Goal: Information Seeking & Learning: Check status

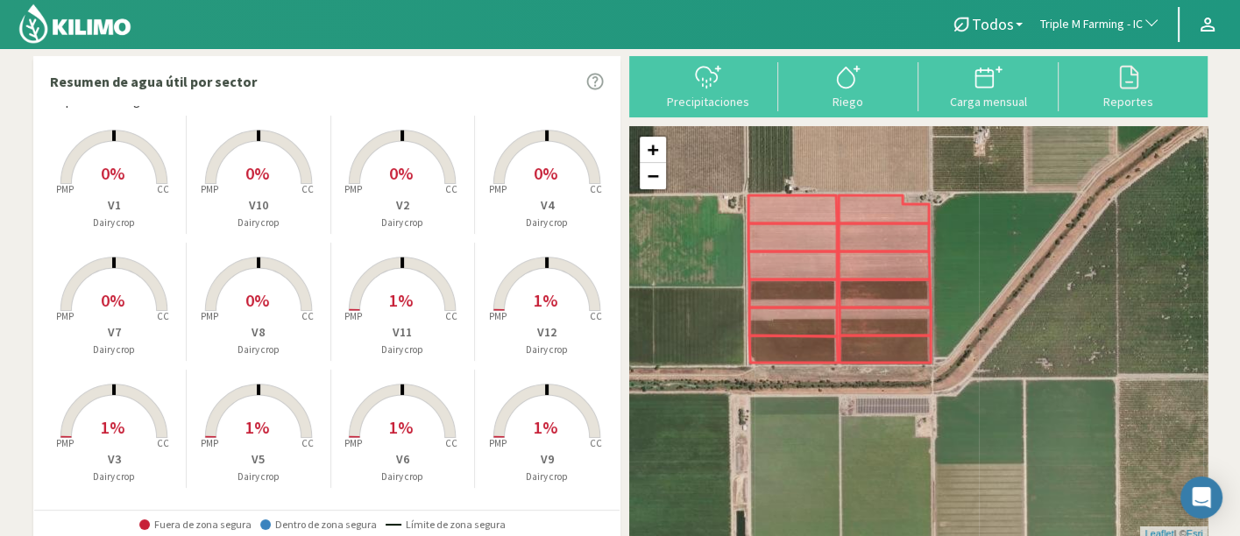
click at [542, 281] on rect at bounding box center [547, 313] width 140 height 140
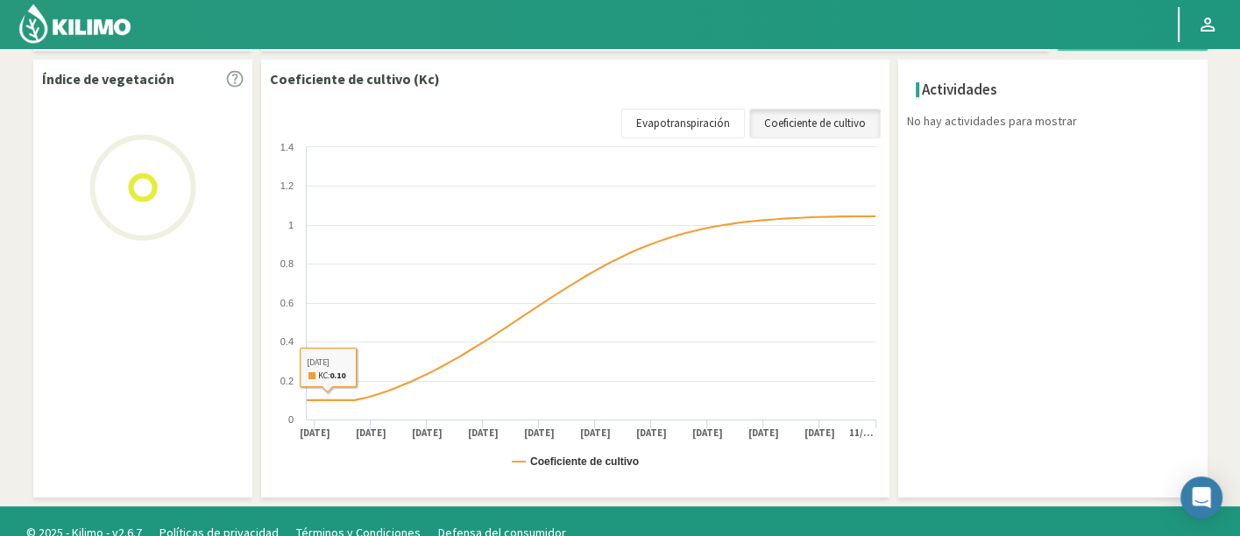
scroll to position [288, 0]
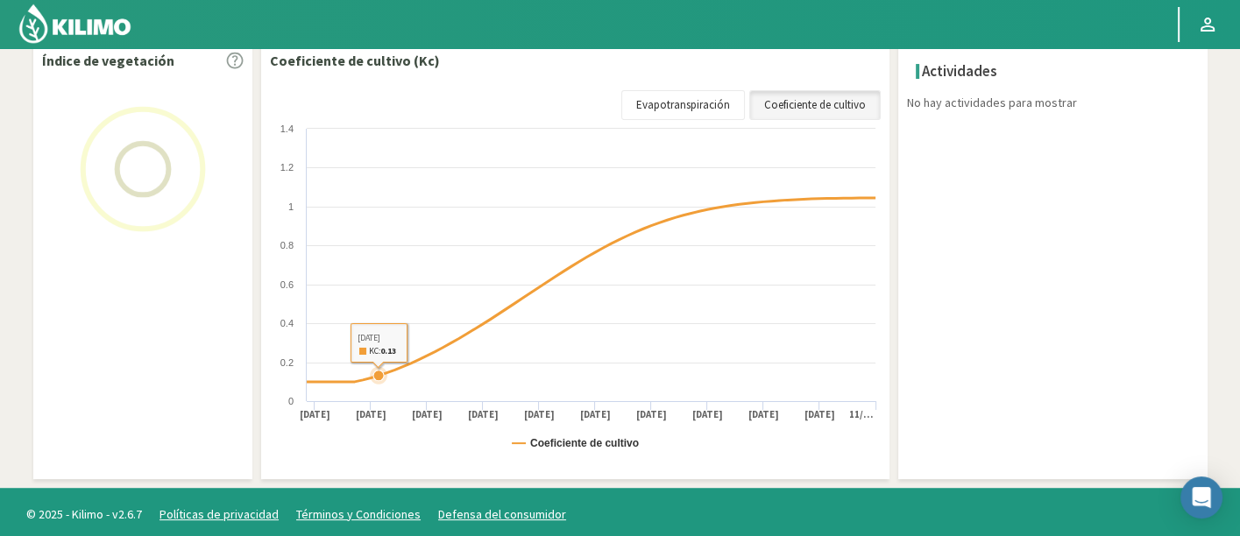
select select "272: Object"
select select "3: Object"
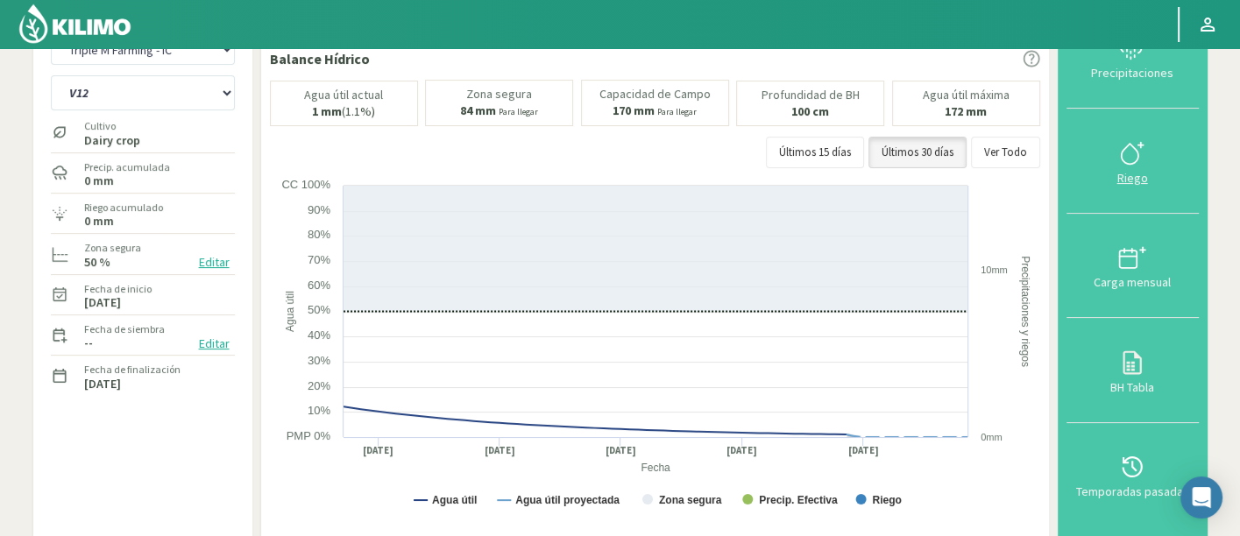
scroll to position [0, 0]
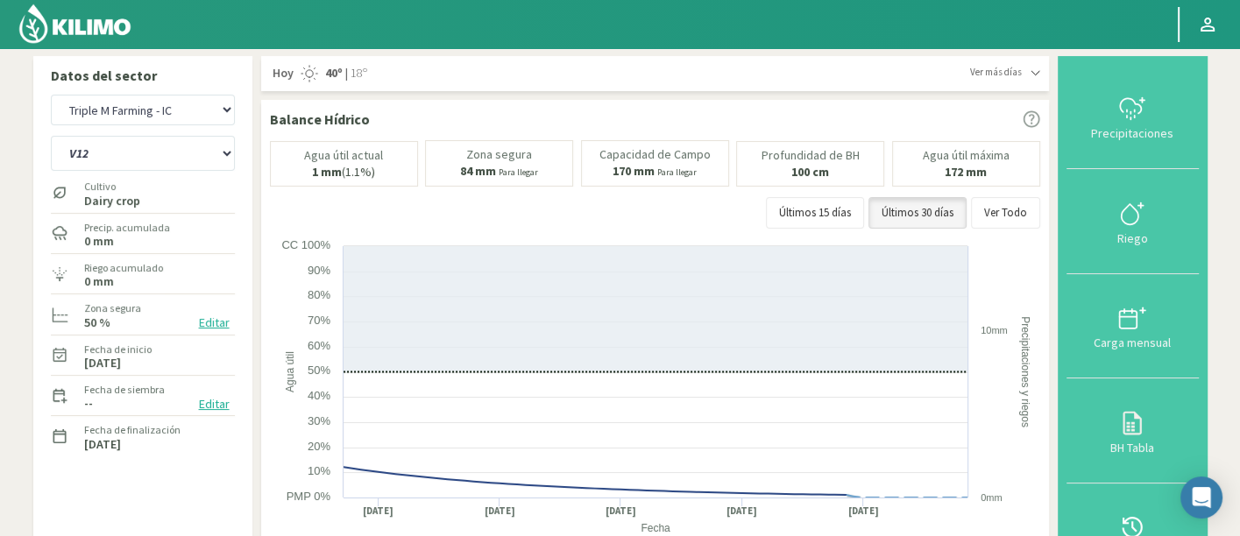
click at [1142, 513] on button "Temporadas pasadas" at bounding box center [1132, 536] width 132 height 104
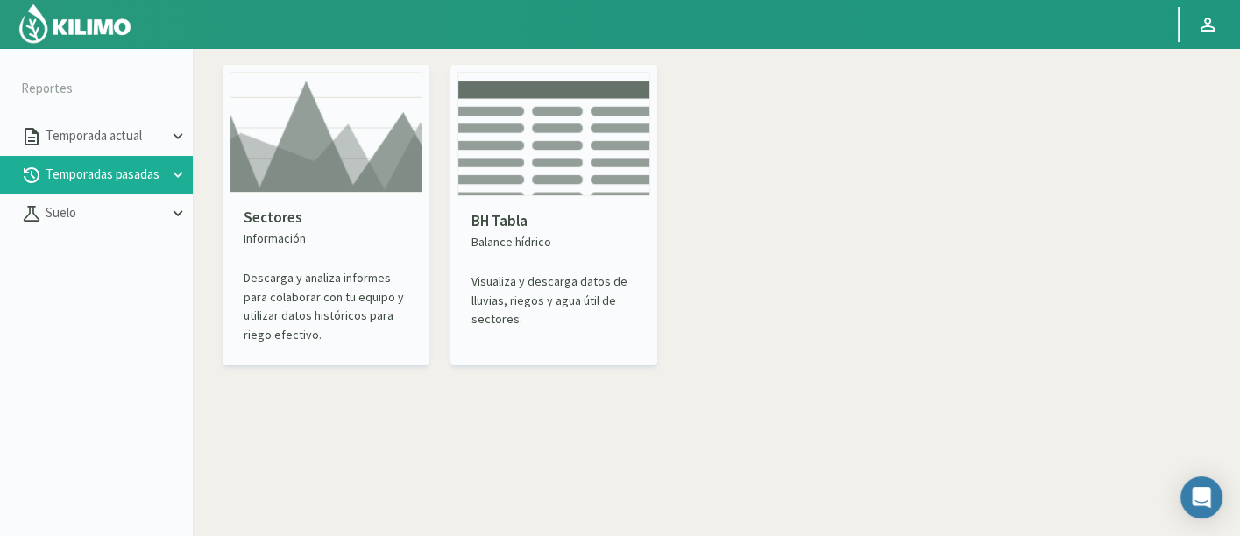
click at [251, 173] on img at bounding box center [326, 132] width 193 height 121
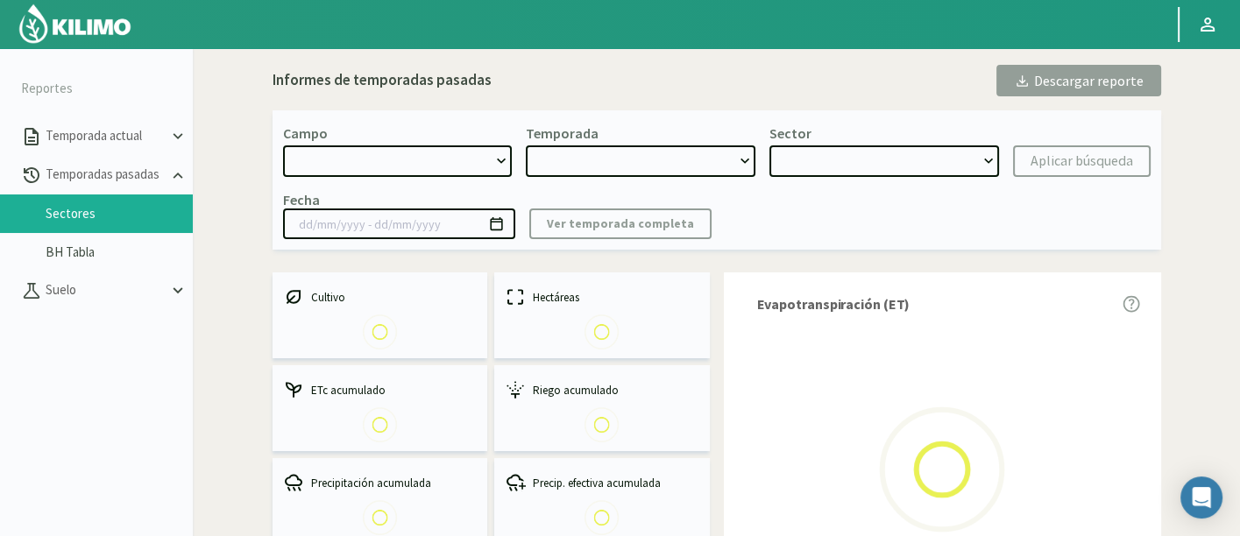
select select "0: Object"
type input "[DATE] - [DATE]"
select select "0: 2023"
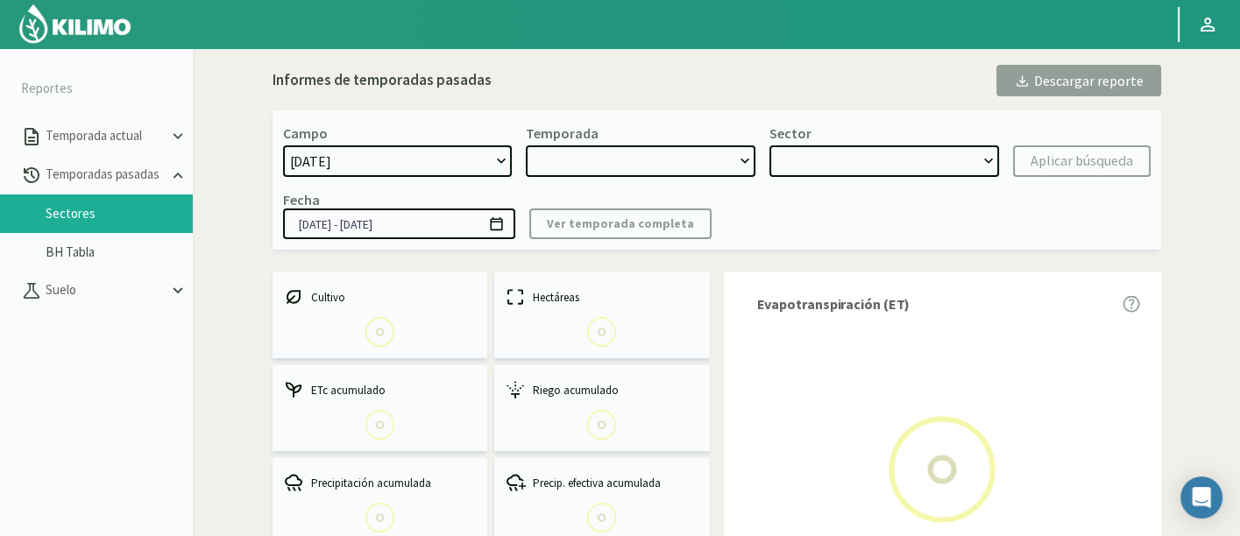
select select "0: Object"
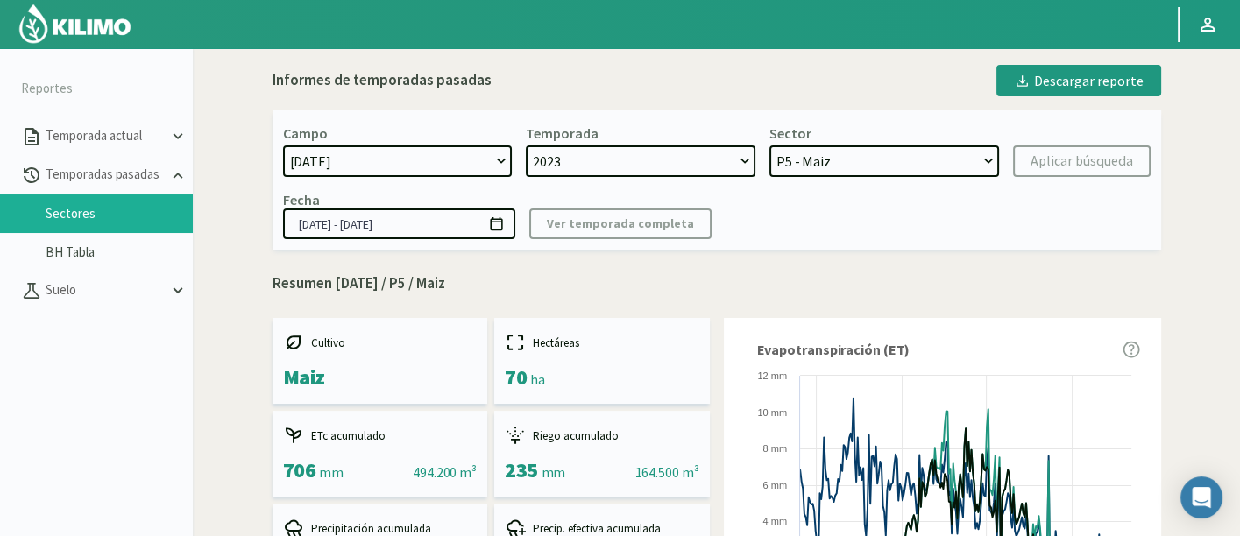
click at [342, 159] on select "[DATE] 8 Fuegos Acograpes - Ag. [PERSON_NAME] - Ag. [GEOGRAPHIC_DATA] Acograpes…" at bounding box center [398, 161] width 230 height 32
select select "44: Object"
select select
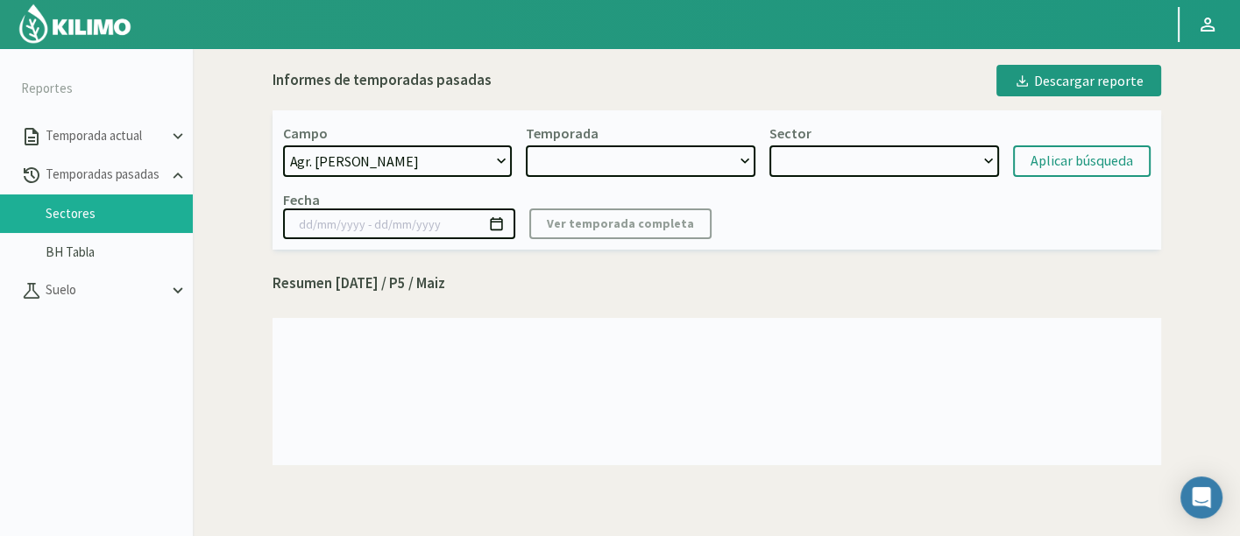
select select "2: 2024"
select select "7: Object"
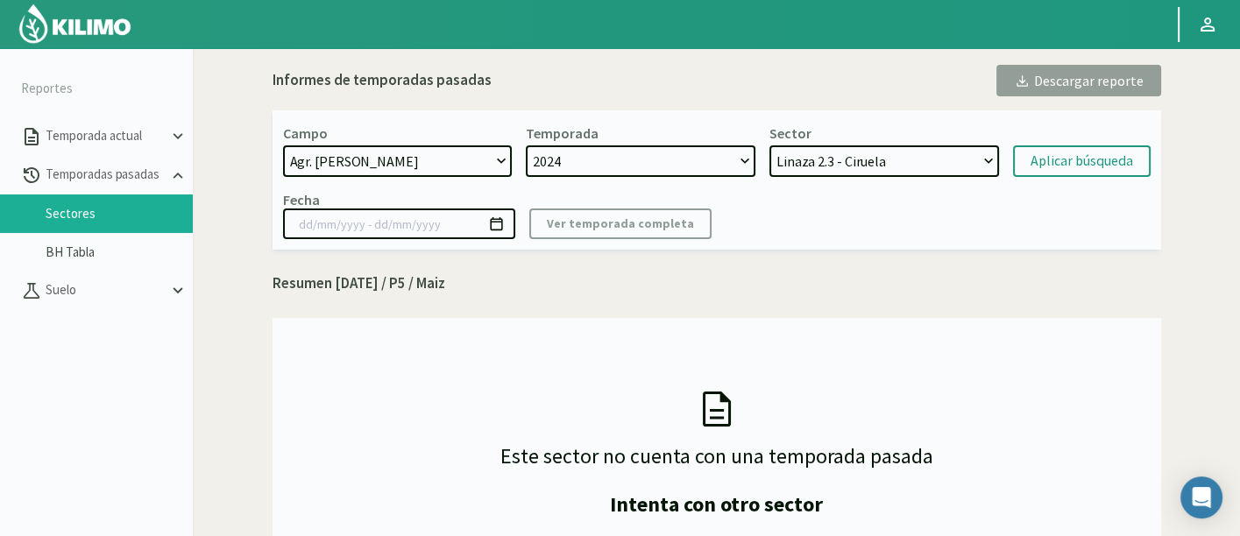
click at [468, 180] on div "Campo [DATE] 8 Fuegos Acograpes - Ag. [PERSON_NAME] - Ag. [GEOGRAPHIC_DATA] Aco…" at bounding box center [717, 179] width 889 height 139
click at [462, 159] on select "[DATE] 8 Fuegos Acograpes - Ag. [PERSON_NAME] - Ag. [GEOGRAPHIC_DATA] Acograpes…" at bounding box center [398, 161] width 230 height 32
select select "189: Object"
click at [283, 145] on select "[DATE] 8 Fuegos Acograpes - Ag. [PERSON_NAME] - Ag. [GEOGRAPHIC_DATA] Acograpes…" at bounding box center [398, 161] width 230 height 32
click at [649, 166] on select "2024 2023" at bounding box center [641, 161] width 230 height 32
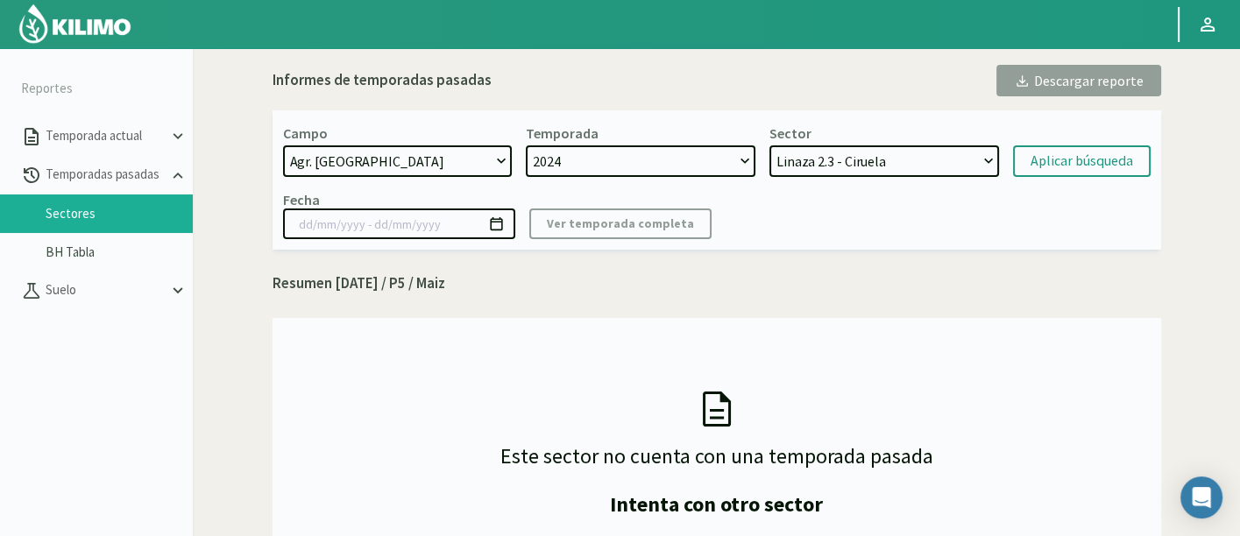
click at [859, 159] on select "Linaza 2.3 - Ciruela Linaza 2.5 - Ciruela [GEOGRAPHIC_DATA] 3 - Ciruela La Lagu…" at bounding box center [884, 161] width 230 height 32
click at [681, 151] on select "2024 2023" at bounding box center [641, 161] width 230 height 32
click at [874, 152] on select "S-4 [PERSON_NAME] - Nogal CA-2 CIRUELOS - Ciruela S-2 [PERSON_NAME] - Nogal S-1…" at bounding box center [884, 161] width 230 height 32
select select "31: Object"
click at [769, 145] on select "S-4 [PERSON_NAME] - Nogal CA-2 CIRUELOS - Ciruela S-2 [PERSON_NAME] - Nogal S-1…" at bounding box center [884, 161] width 230 height 32
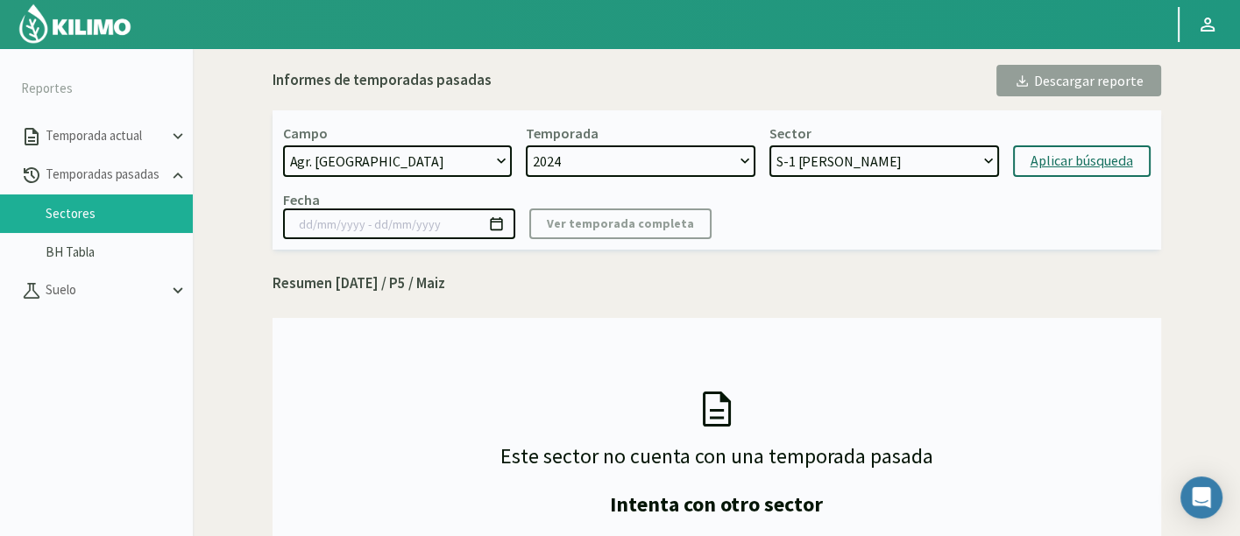
click at [1074, 173] on button "Aplicar búsqueda" at bounding box center [1082, 161] width 138 height 32
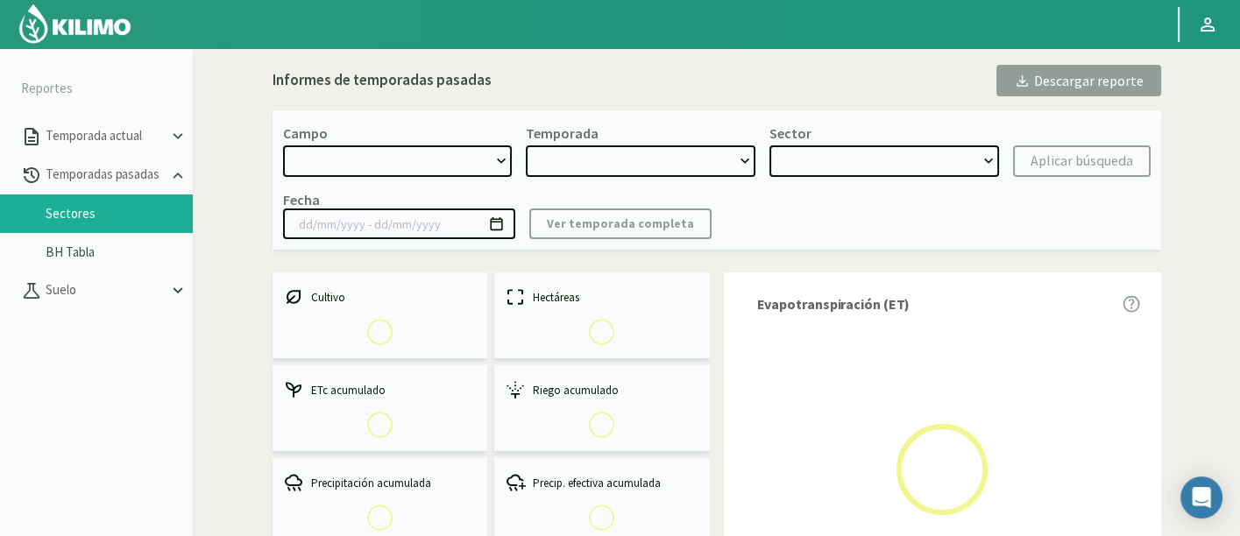
select select "189: Object"
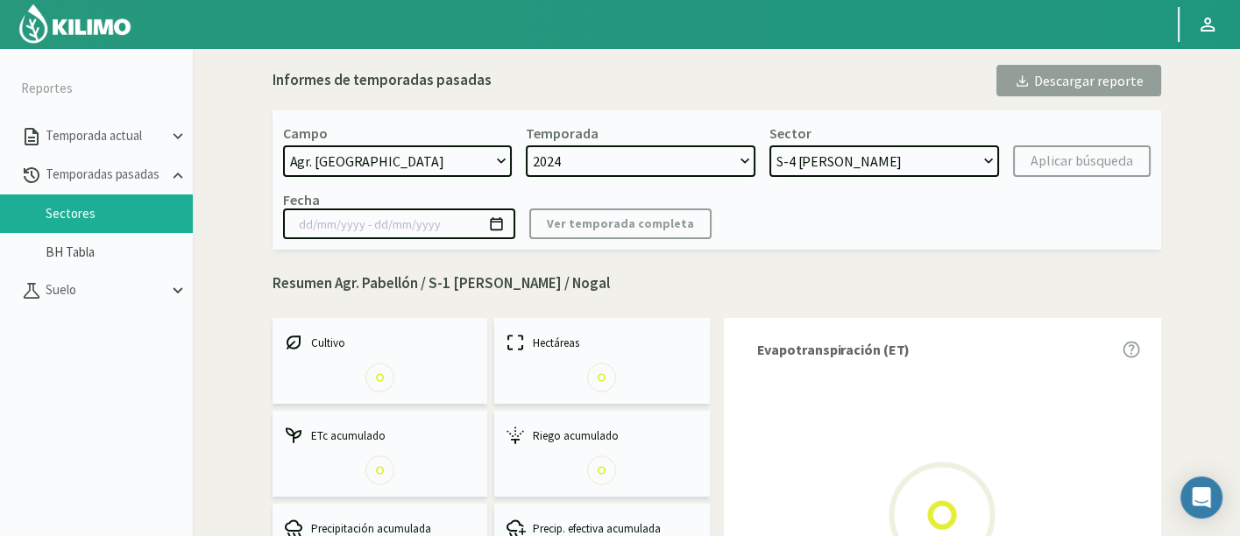
select select "0: 2024"
select select "3: Object"
type input "[DATE] - [DATE]"
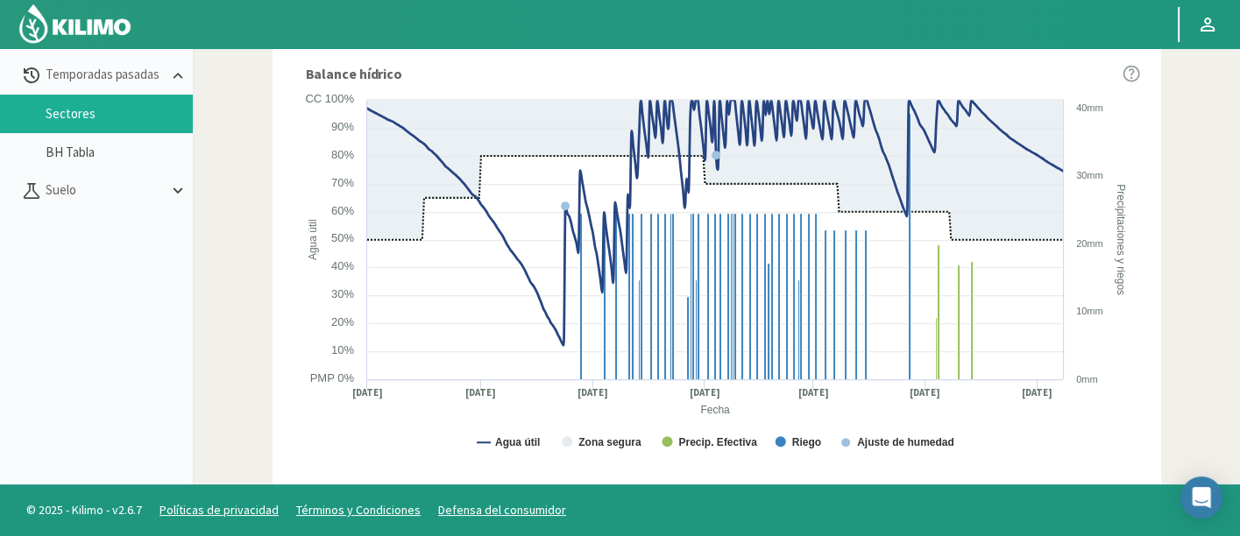
scroll to position [1115, 0]
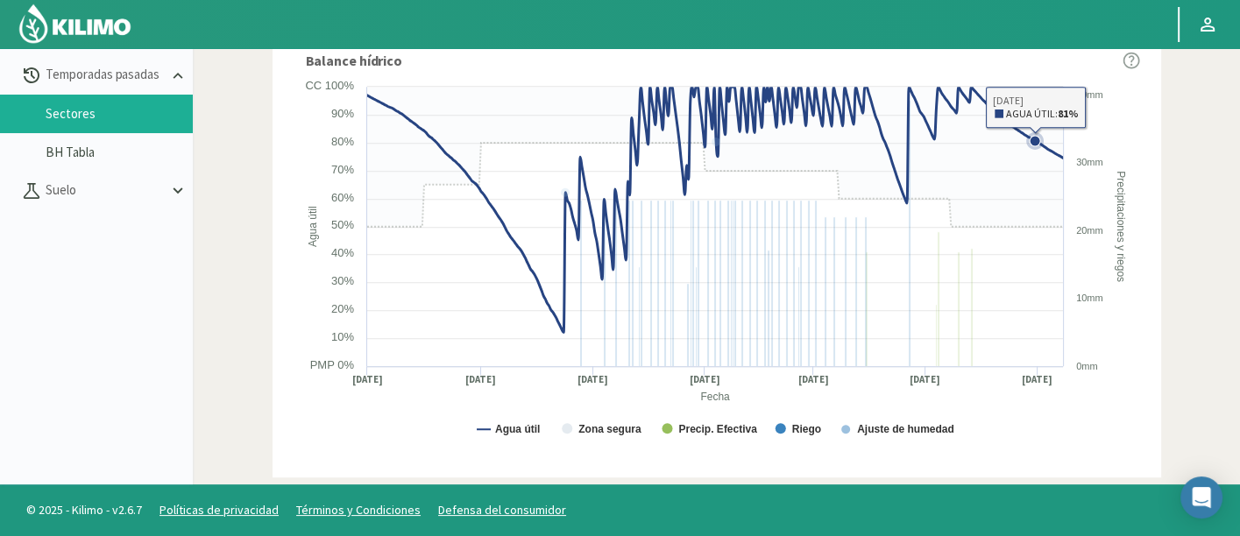
click at [1034, 141] on icon at bounding box center [1034, 140] width 11 height 11
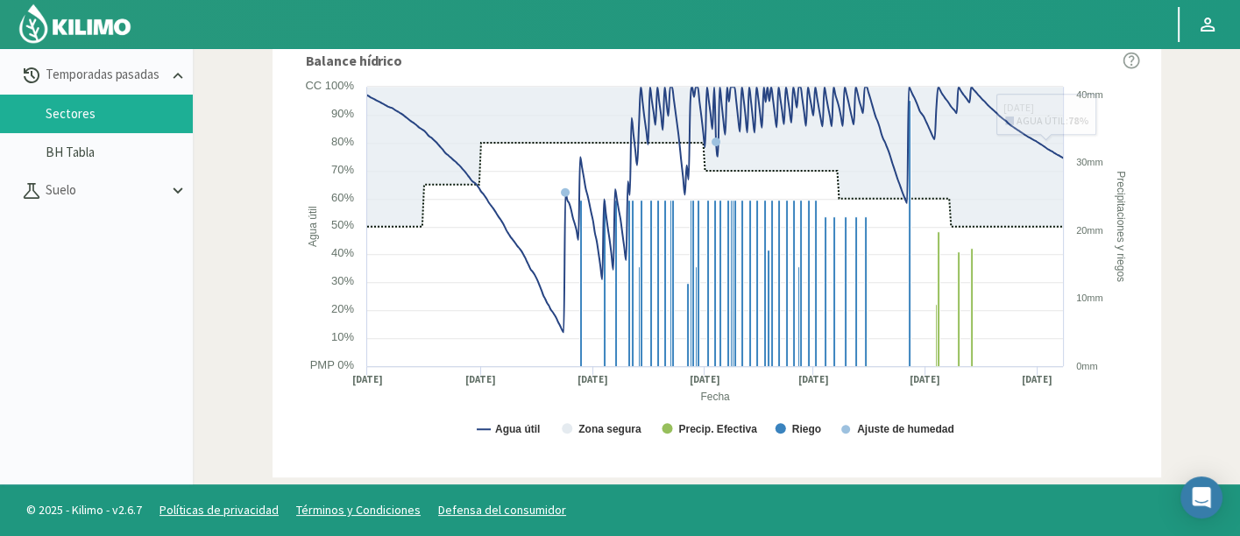
click at [1238, 235] on div "Para visualizar esta sección de Temporadas pasadas deberás hacerlo desde una pc…" at bounding box center [716, 215] width 1047 height 536
drag, startPoint x: 1239, startPoint y: 231, endPoint x: 1243, endPoint y: 181, distance: 50.1
click at [1240, 186] on html "Principal Perfil Perfil Salir Reportes Temporada actual Temporadas pasadas Sect…" at bounding box center [620, 168] width 1240 height 536
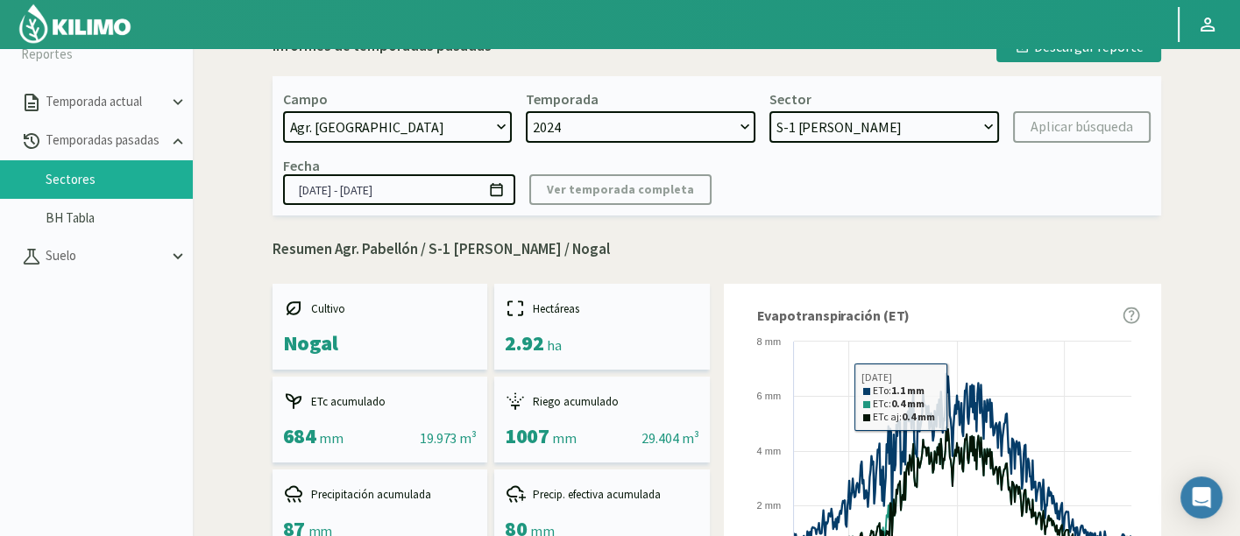
scroll to position [0, 0]
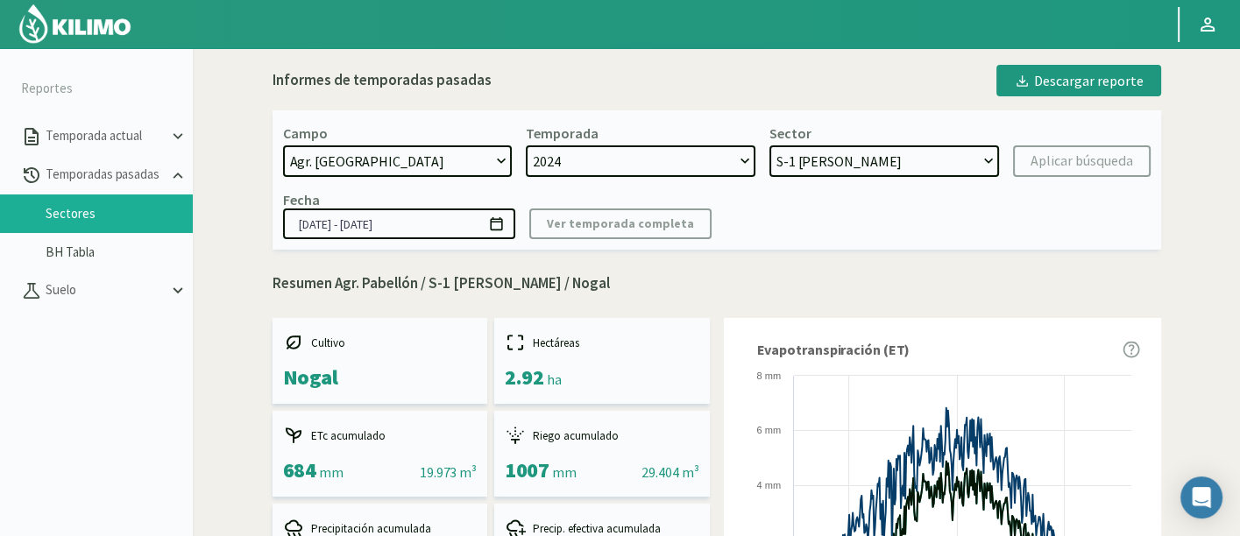
click at [821, 156] on select "S-4 [PERSON_NAME] - Nogal CA-2 CIRUELOS - Ciruela S-2 [PERSON_NAME] - Nogal S-1…" at bounding box center [884, 161] width 230 height 32
click at [769, 145] on select "S-4 [PERSON_NAME] - Nogal CA-2 CIRUELOS - Ciruela S-2 [PERSON_NAME] - Nogal S-1…" at bounding box center [884, 161] width 230 height 32
click at [1088, 168] on div "Aplicar búsqueda" at bounding box center [1081, 161] width 103 height 21
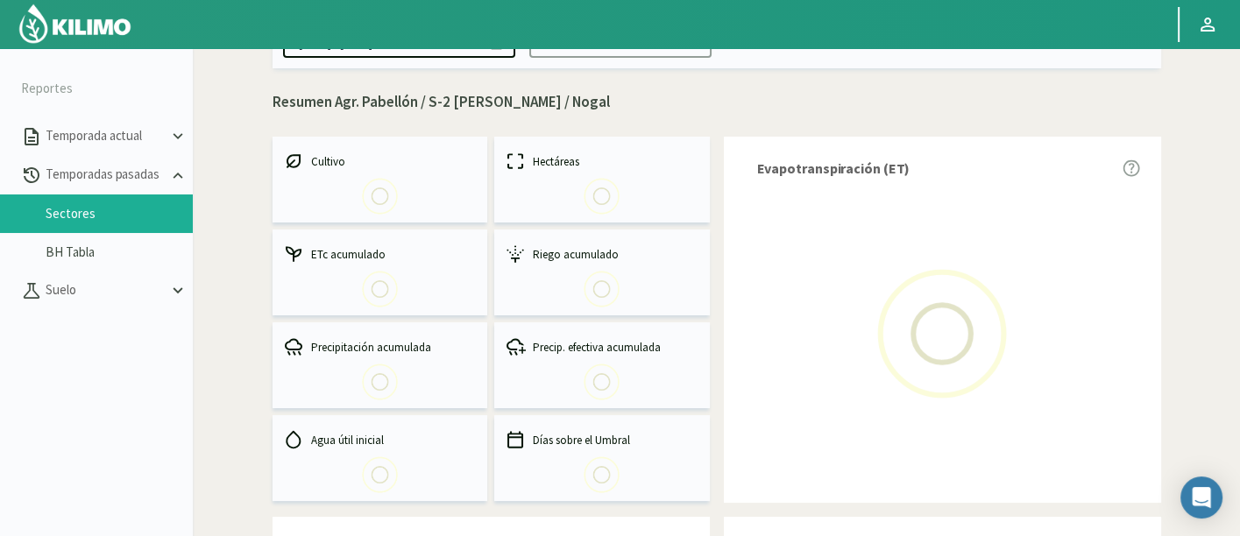
scroll to position [195, 0]
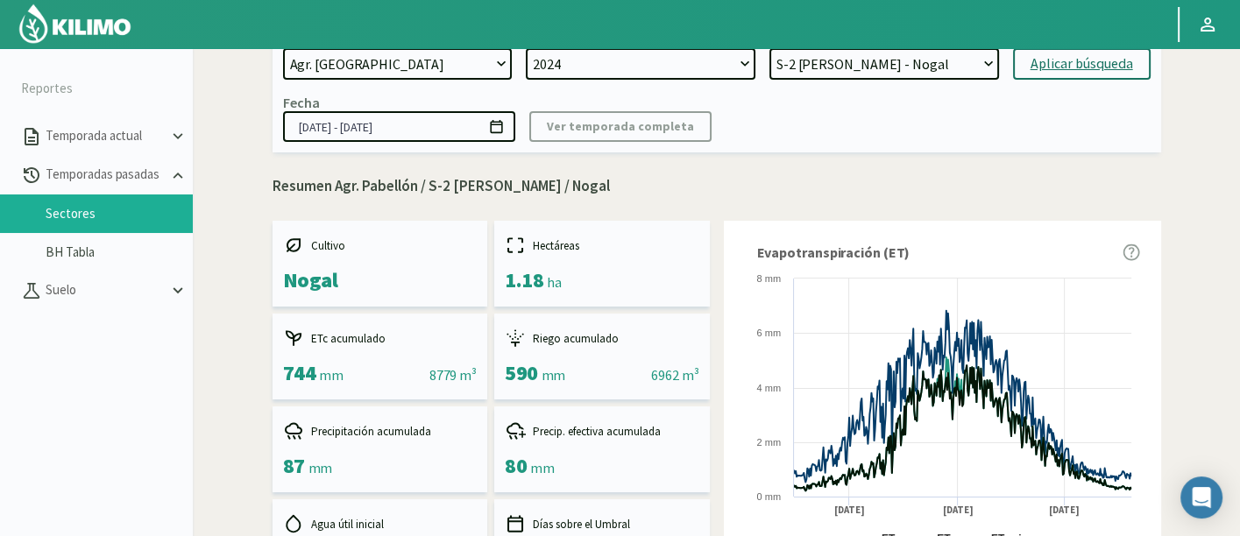
scroll to position [0, 0]
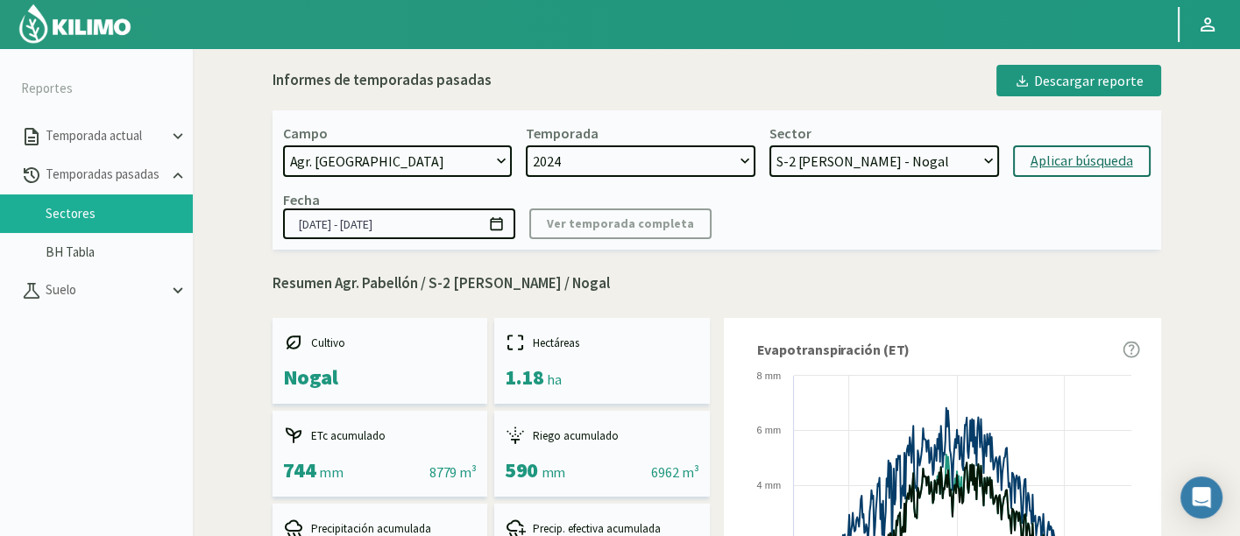
click at [1112, 157] on div "Aplicar búsqueda" at bounding box center [1081, 161] width 103 height 21
select select "20: Object"
click at [948, 168] on select "S-4 [PERSON_NAME] - Nogal CA-2 CIRUELOS - Ciruela S-2 [PERSON_NAME] - Nogal S-1…" at bounding box center [884, 161] width 230 height 32
click at [769, 145] on select "S-4 [PERSON_NAME] - Nogal CA-2 CIRUELOS - Ciruela S-2 [PERSON_NAME] - Nogal S-1…" at bounding box center [884, 161] width 230 height 32
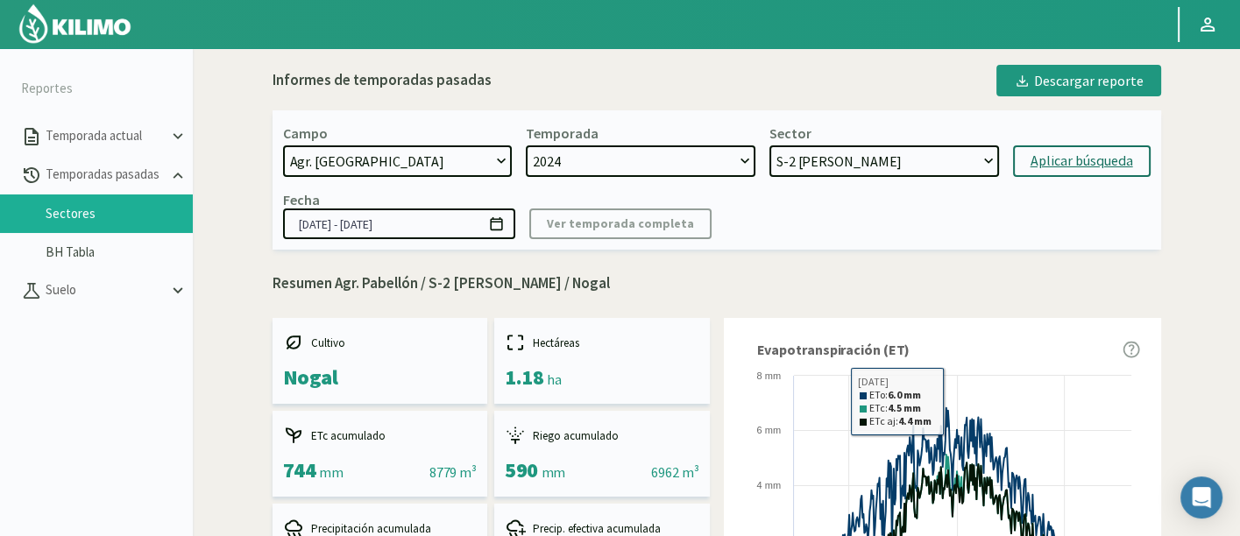
click at [1082, 161] on div "Aplicar búsqueda" at bounding box center [1081, 161] width 103 height 21
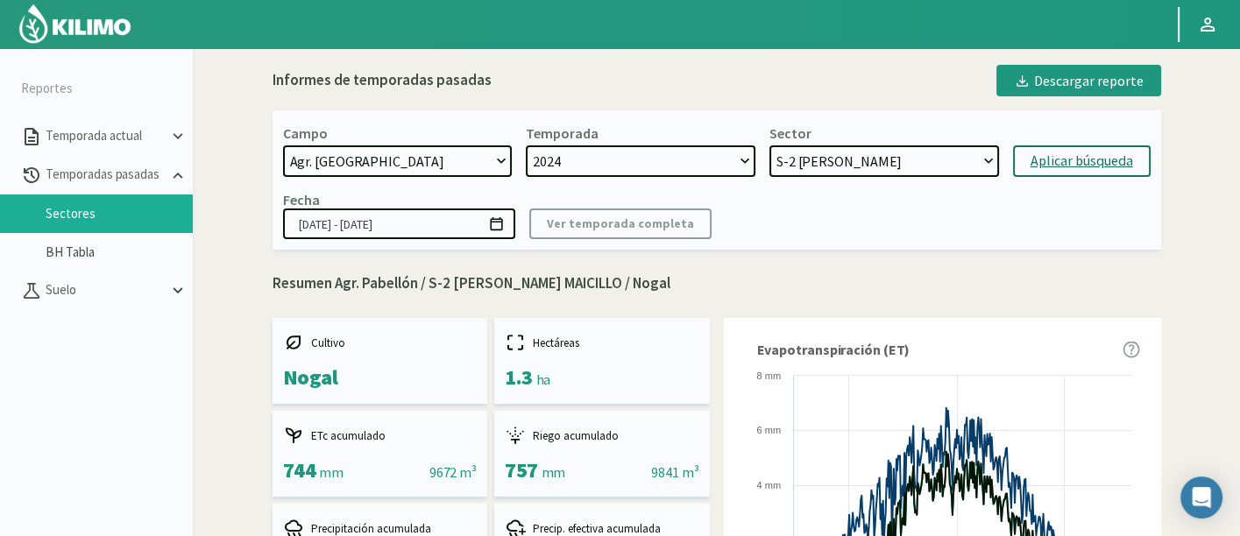
click at [804, 168] on select "S-4 [PERSON_NAME] - Nogal CA-2 CIRUELOS - Ciruela S-2 [PERSON_NAME] - Nogal S-1…" at bounding box center [884, 161] width 230 height 32
click at [769, 145] on select "S-4 [PERSON_NAME] - Nogal CA-2 CIRUELOS - Ciruela S-2 [PERSON_NAME] - Nogal S-1…" at bounding box center [884, 161] width 230 height 32
click at [861, 349] on span "Evapotranspiración (ET)" at bounding box center [833, 349] width 153 height 21
click at [1069, 156] on div "Aplicar búsqueda" at bounding box center [1081, 161] width 103 height 21
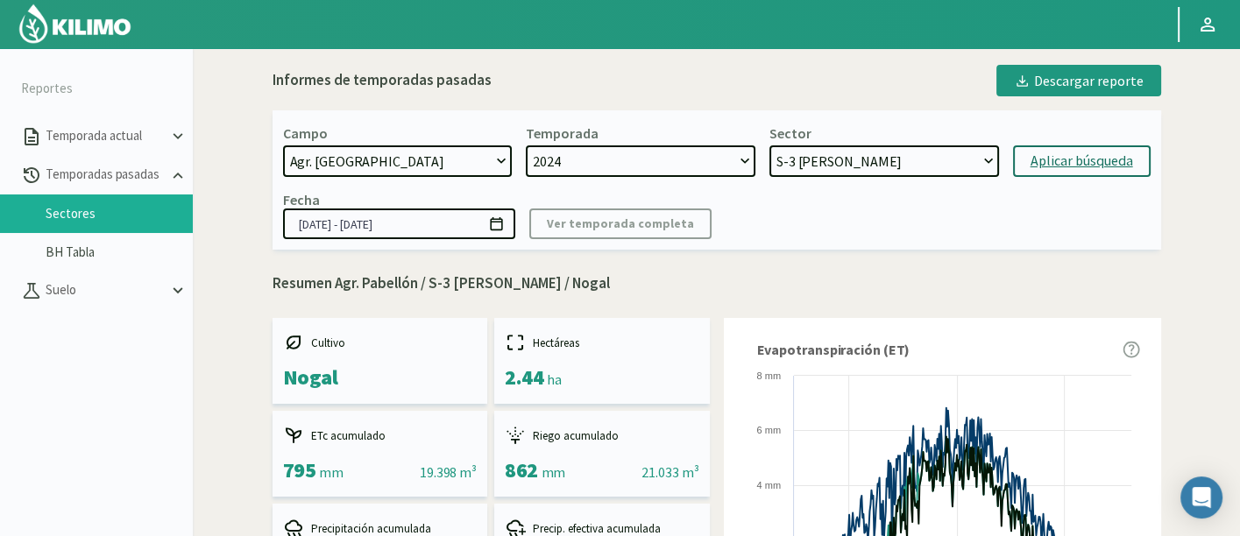
click at [918, 158] on select "S-4 [PERSON_NAME] - Nogal CA-2 CIRUELOS - Ciruela S-2 [PERSON_NAME] - Nogal S-1…" at bounding box center [884, 161] width 230 height 32
click at [769, 145] on select "S-4 [PERSON_NAME] - Nogal CA-2 CIRUELOS - Ciruela S-2 [PERSON_NAME] - Nogal S-1…" at bounding box center [884, 161] width 230 height 32
click at [1075, 154] on div "Aplicar búsqueda" at bounding box center [1081, 161] width 103 height 21
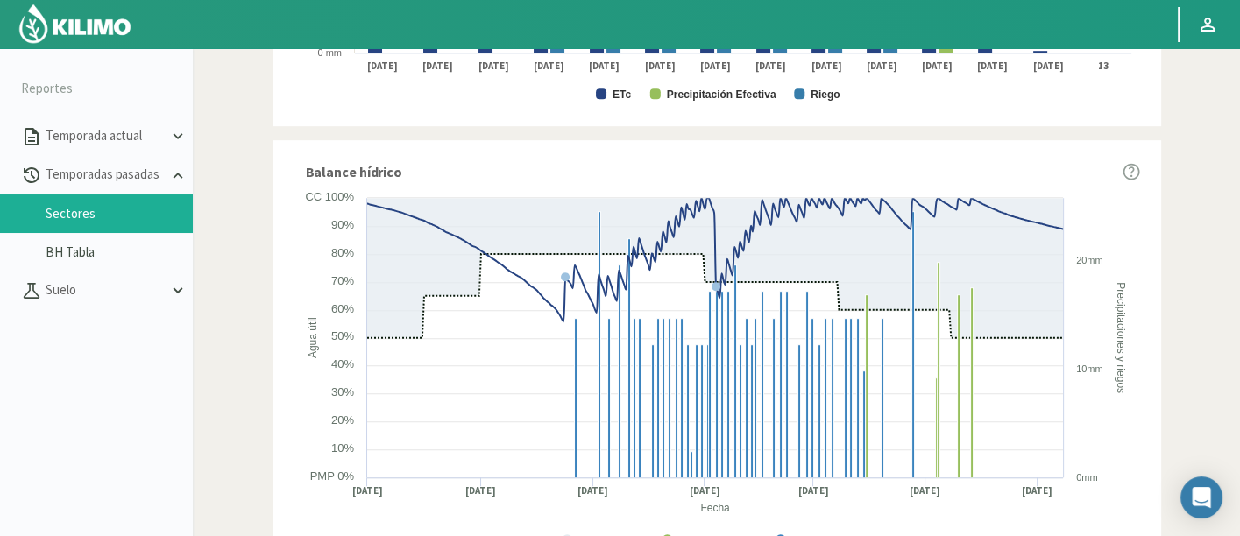
scroll to position [1115, 0]
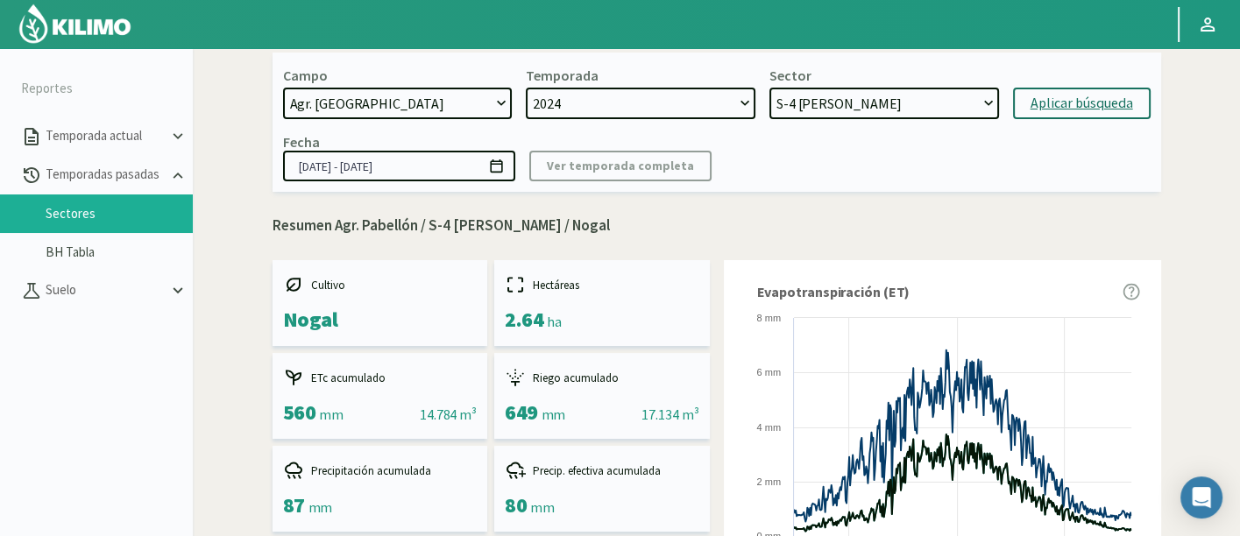
scroll to position [0, 0]
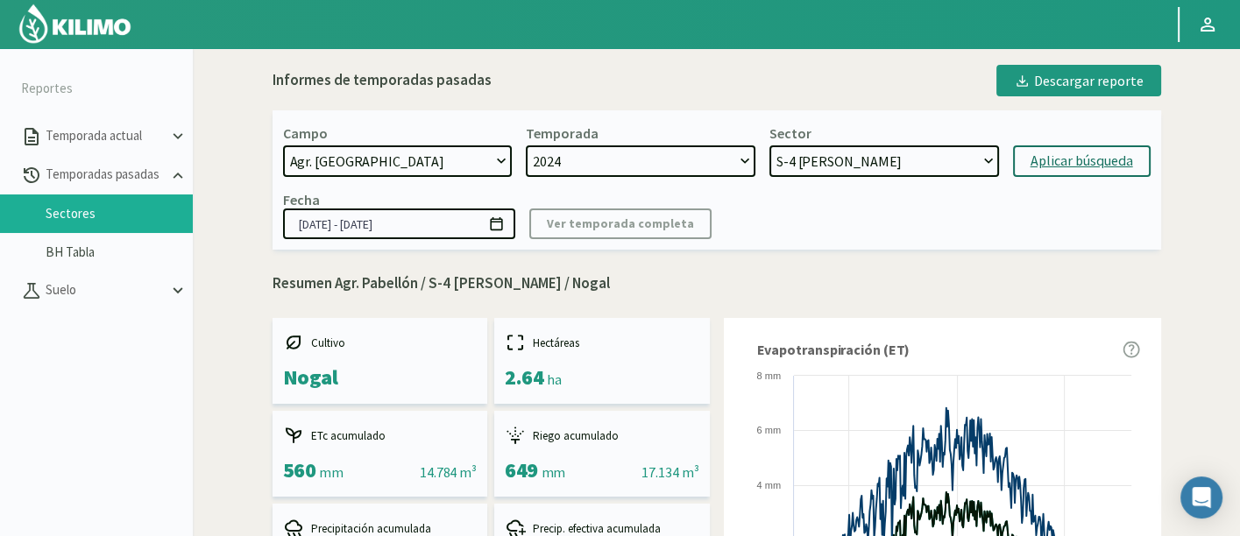
click at [865, 161] on select "S-4 [PERSON_NAME] - Nogal CA-2 CIRUELOS - Ciruela S-2 [PERSON_NAME] - Nogal S-1…" at bounding box center [884, 161] width 230 height 32
click at [769, 145] on select "S-4 [PERSON_NAME] - Nogal CA-2 CIRUELOS - Ciruela S-2 [PERSON_NAME] - Nogal S-1…" at bounding box center [884, 161] width 230 height 32
click at [1048, 177] on div "Campo [DATE] 8 Fuegos Acograpes - Ag. [PERSON_NAME] - Ag. [GEOGRAPHIC_DATA] Aco…" at bounding box center [717, 179] width 889 height 139
click at [1050, 164] on div "Aplicar búsqueda" at bounding box center [1081, 161] width 103 height 21
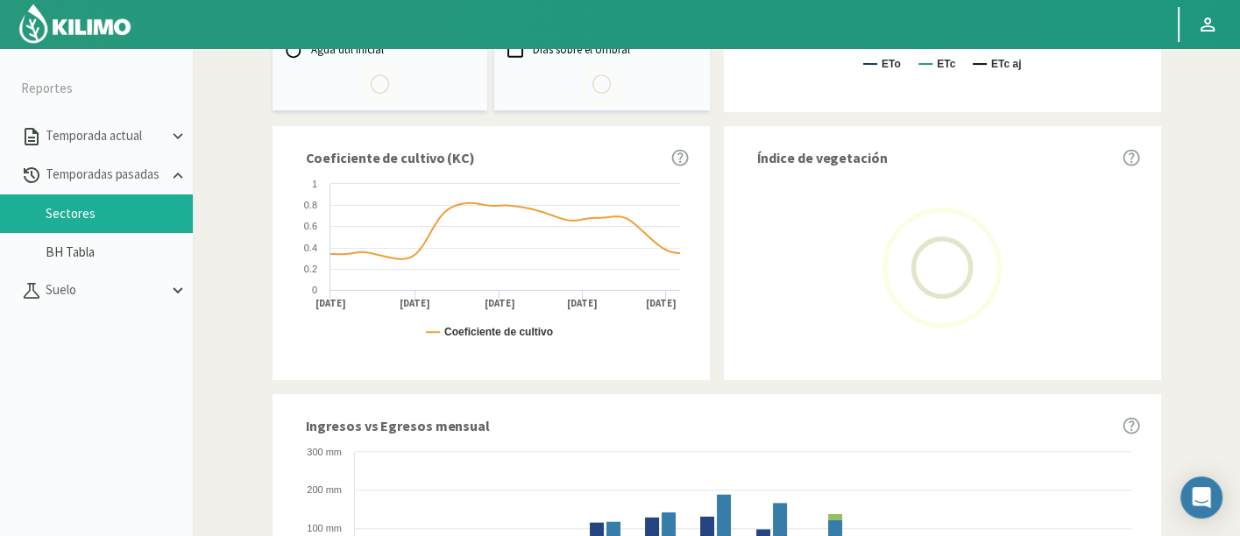
scroll to position [584, 0]
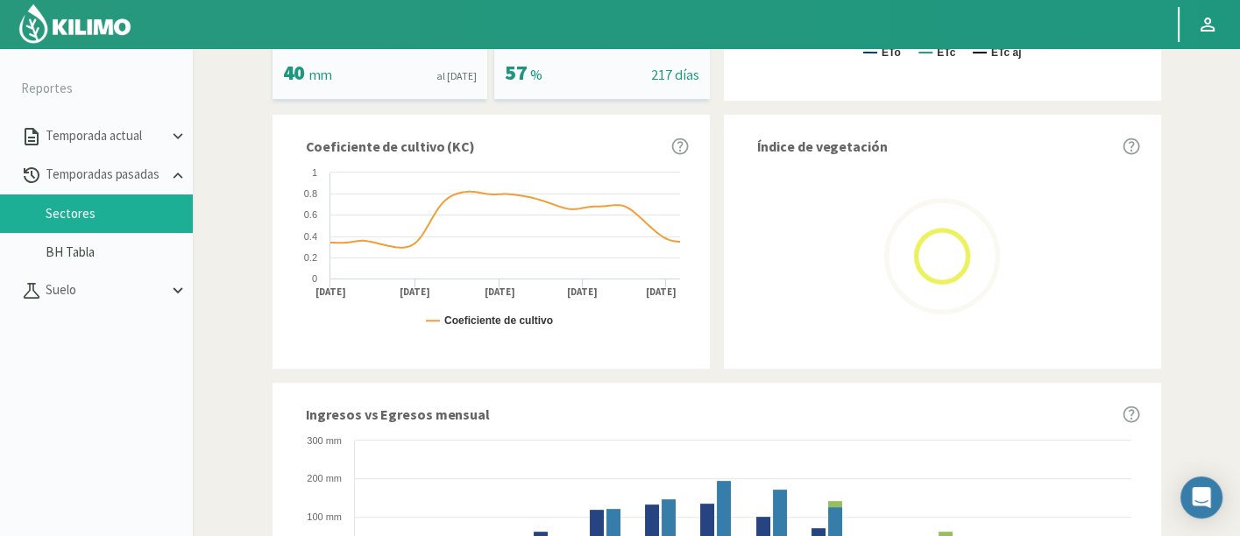
click at [1183, 350] on div "Informes de temporadas pasadas Descargar reporte Campo [DATE] 8 Fuegos Acogrape…" at bounding box center [717, 281] width 1030 height 1618
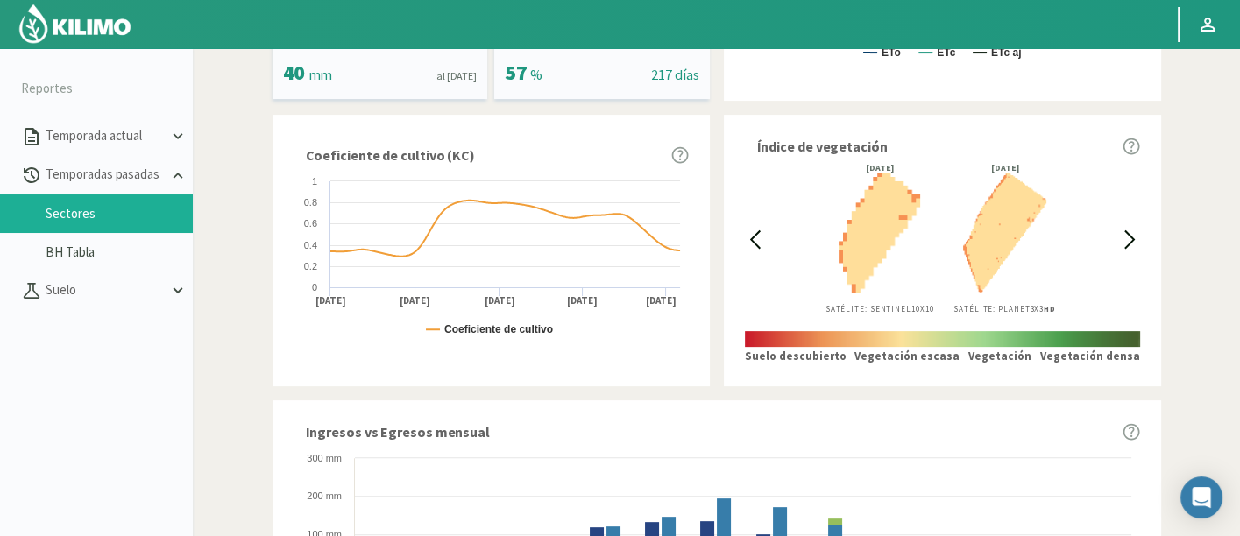
scroll to position [0, 0]
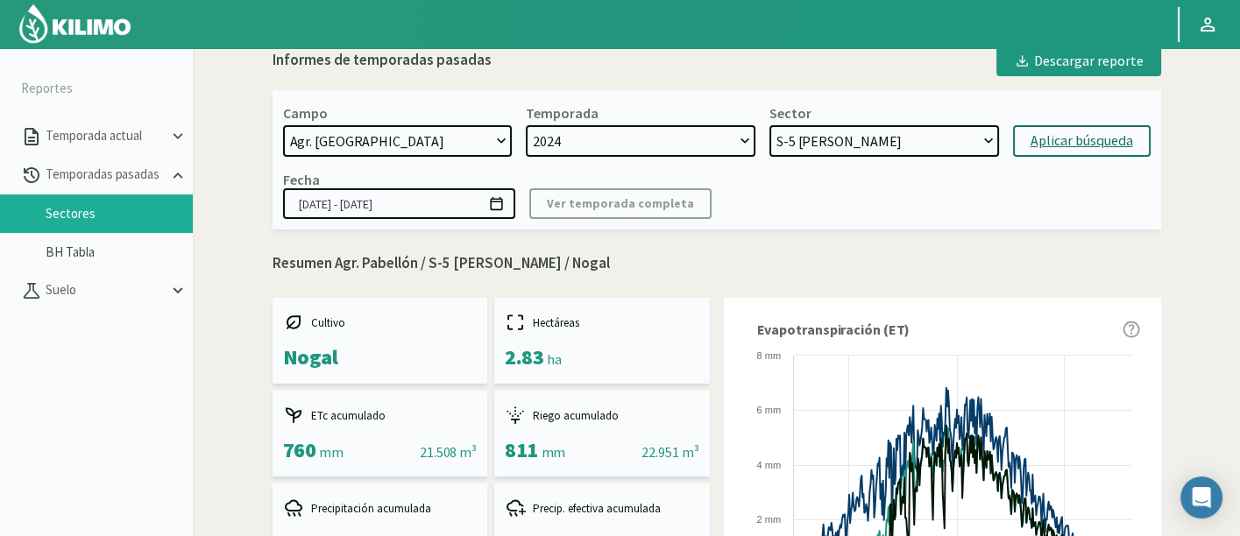
scroll to position [0, 0]
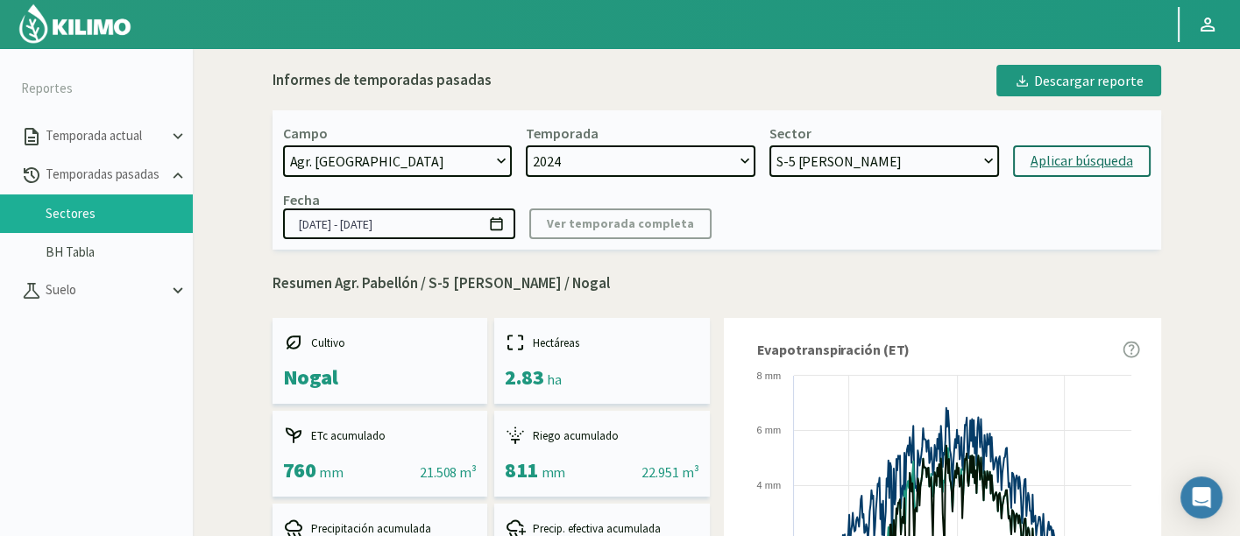
click at [870, 160] on select "S-4 [PERSON_NAME] - Nogal CA-2 CIRUELOS - Ciruela S-2 [PERSON_NAME] - Nogal S-1…" at bounding box center [884, 161] width 230 height 32
click at [769, 145] on select "S-4 [PERSON_NAME] - Nogal CA-2 CIRUELOS - Ciruela S-2 [PERSON_NAME] - Nogal S-1…" at bounding box center [884, 161] width 230 height 32
click at [1096, 152] on div "Aplicar búsqueda" at bounding box center [1081, 161] width 103 height 21
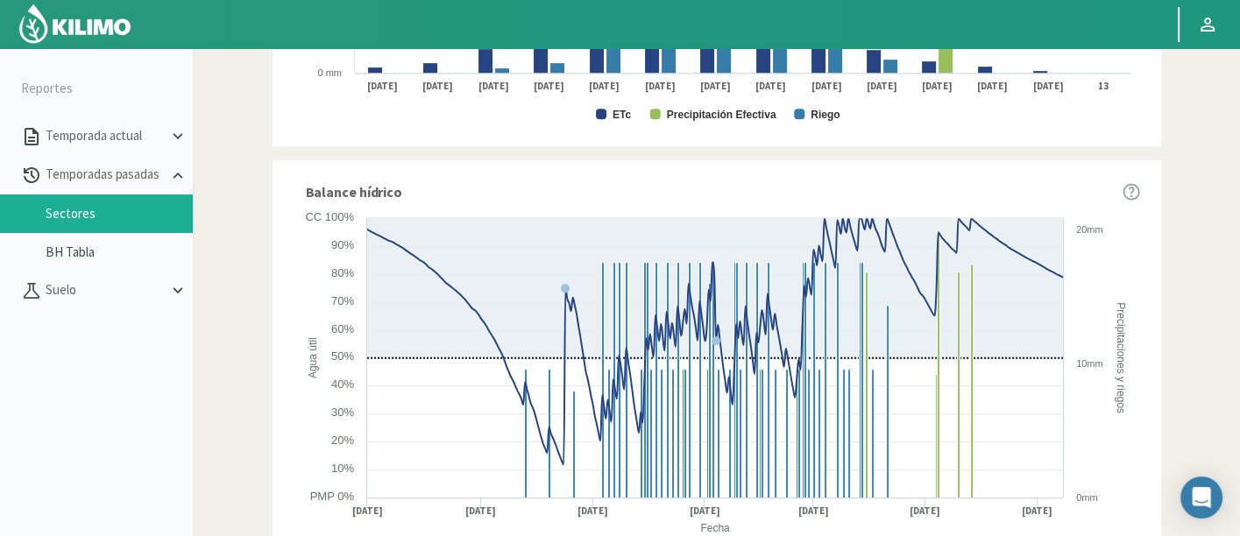
scroll to position [1115, 0]
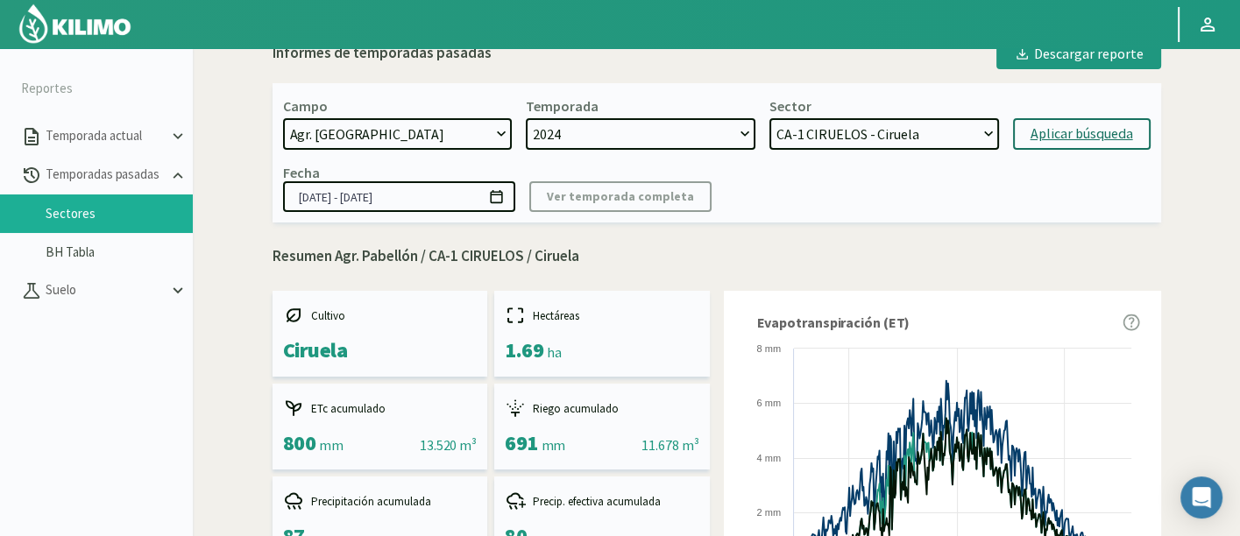
scroll to position [0, 0]
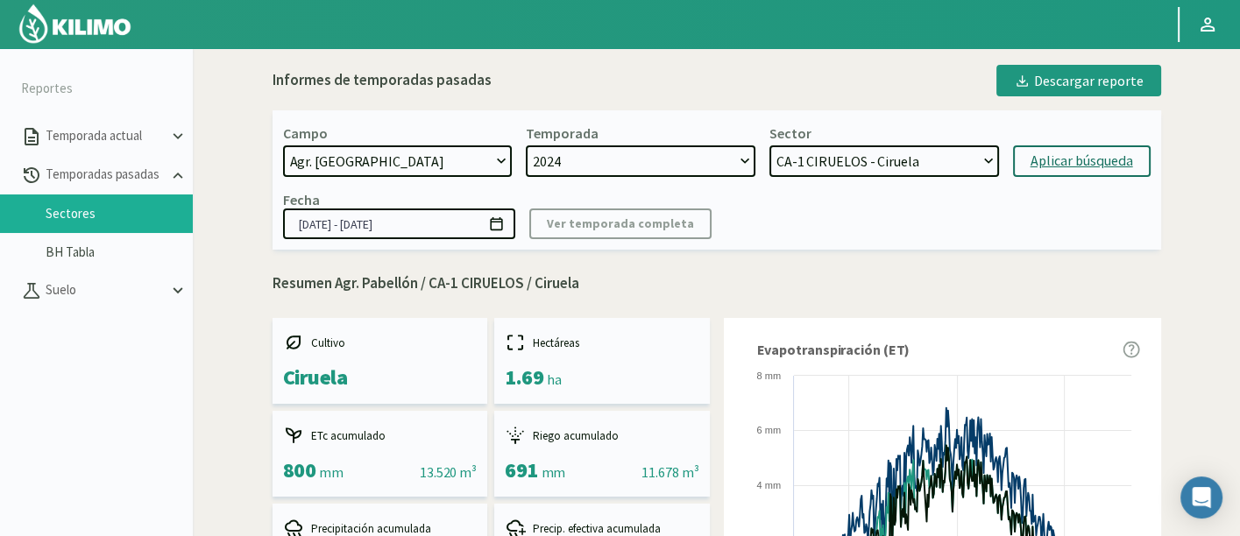
click at [898, 157] on select "S-4 [PERSON_NAME] - Nogal CA-2 CIRUELOS - Ciruela S-2 [PERSON_NAME] - Nogal S-1…" at bounding box center [884, 161] width 230 height 32
click at [769, 145] on select "S-4 [PERSON_NAME] - Nogal CA-2 CIRUELOS - Ciruela S-2 [PERSON_NAME] - Nogal S-1…" at bounding box center [884, 161] width 230 height 32
click at [1073, 143] on form "Campo [DATE] 8 Fuegos Acograpes - Ag. [PERSON_NAME] - Ag. [GEOGRAPHIC_DATA] Aco…" at bounding box center [716, 150] width 867 height 53
click at [1074, 159] on div "Aplicar búsqueda" at bounding box center [1081, 161] width 103 height 21
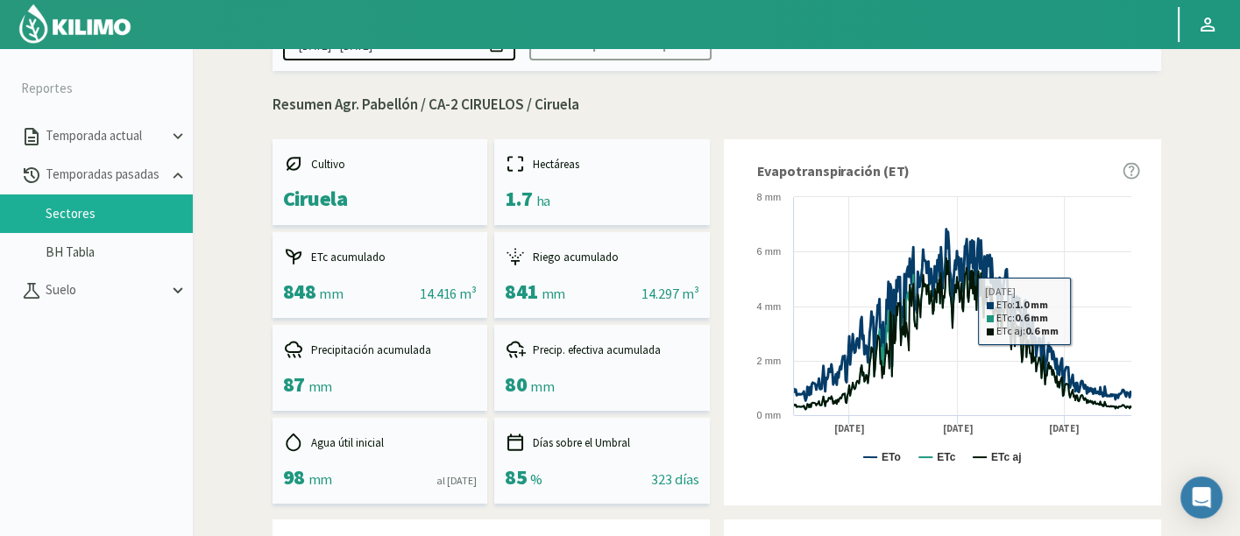
scroll to position [44, 0]
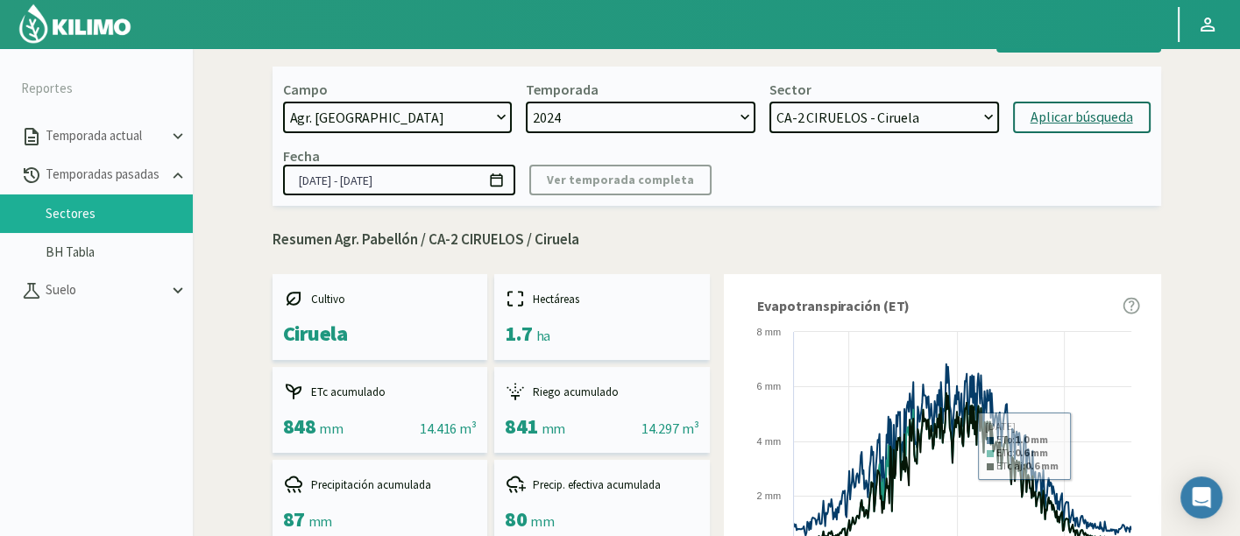
click at [956, 117] on select "S-4 [PERSON_NAME] - Nogal CA-2 CIRUELOS - Ciruela S-2 [PERSON_NAME] - Nogal S-1…" at bounding box center [884, 118] width 230 height 32
click at [769, 102] on select "S-4 [PERSON_NAME] - Nogal CA-2 CIRUELOS - Ciruela S-2 [PERSON_NAME] - Nogal S-1…" at bounding box center [884, 118] width 230 height 32
click at [1072, 86] on form "Campo [DATE] 8 Fuegos Acograpes - Ag. [PERSON_NAME] - Ag. [GEOGRAPHIC_DATA] Aco…" at bounding box center [716, 107] width 867 height 53
click at [1088, 103] on button "Aplicar búsqueda" at bounding box center [1082, 118] width 138 height 32
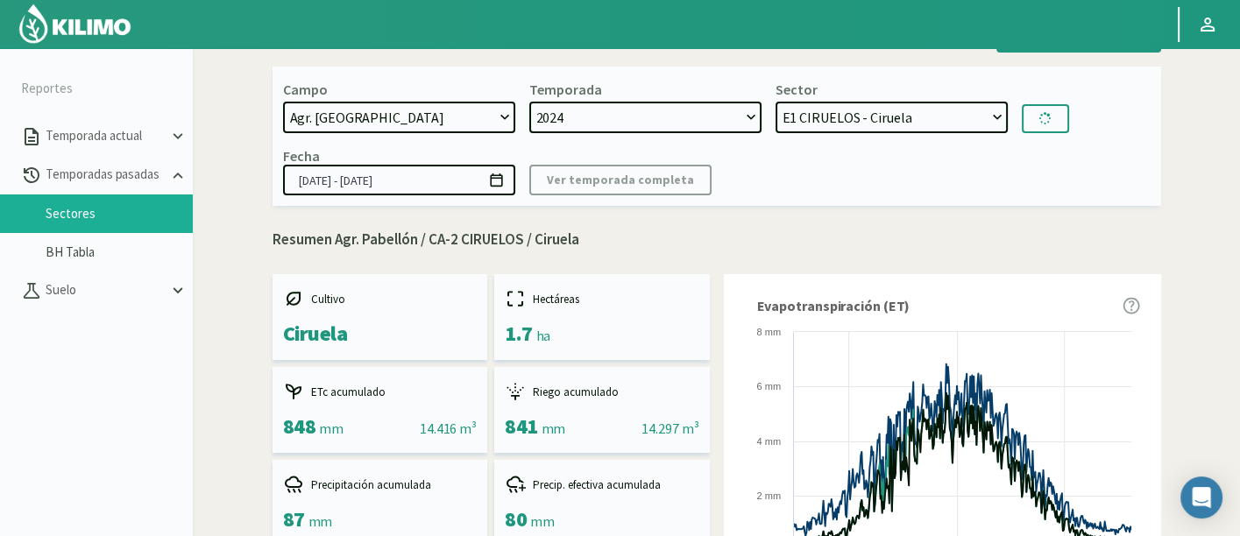
select select "86: Object"
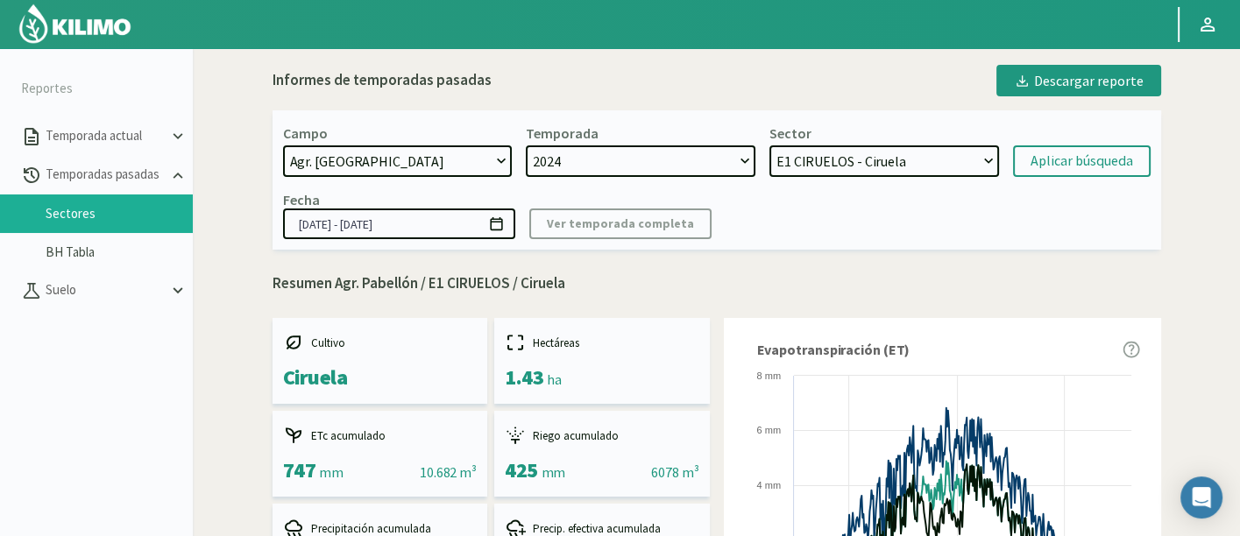
click at [878, 176] on select "S-4 [PERSON_NAME] - Nogal CA-2 CIRUELOS - Ciruela S-2 [PERSON_NAME] - Nogal S-1…" at bounding box center [884, 161] width 230 height 32
click at [670, 336] on div "Hectáreas" at bounding box center [602, 342] width 195 height 21
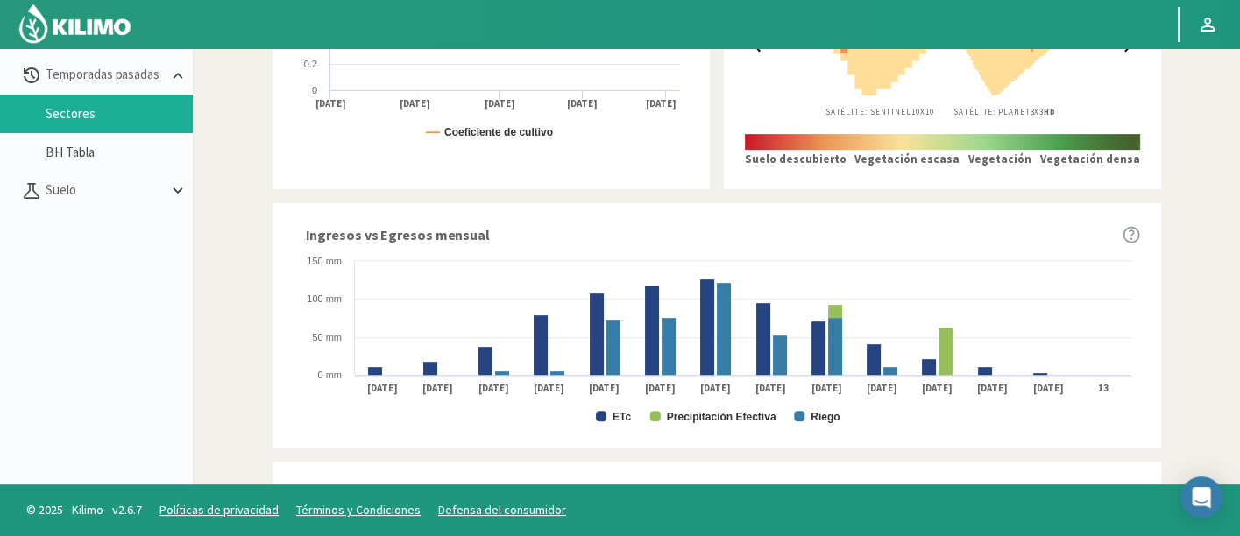
scroll to position [1115, 0]
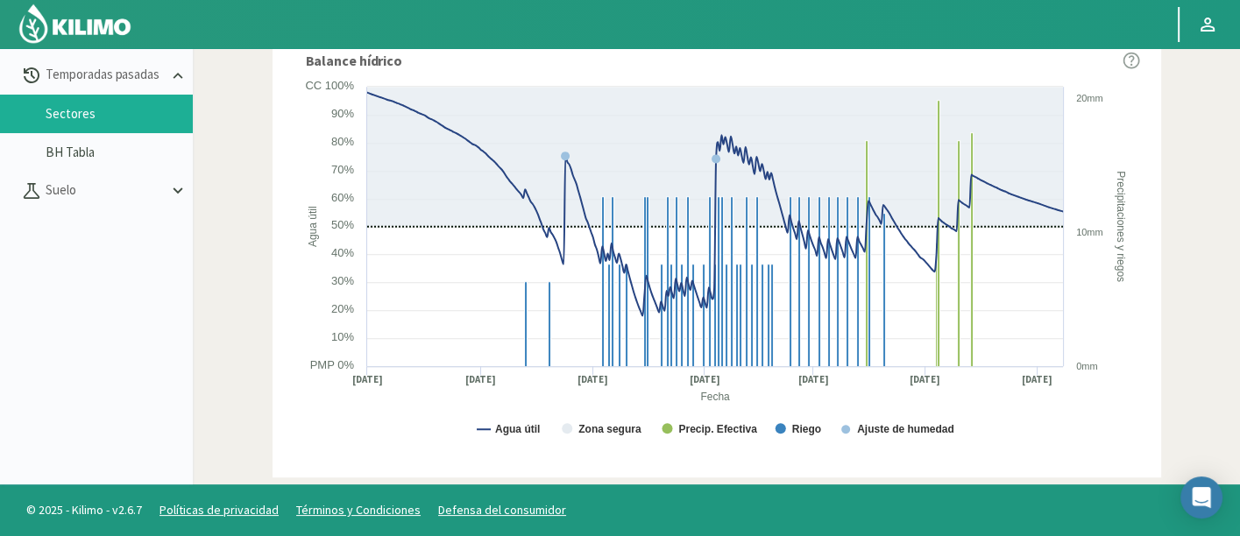
click at [60, 34] on img at bounding box center [75, 24] width 115 height 42
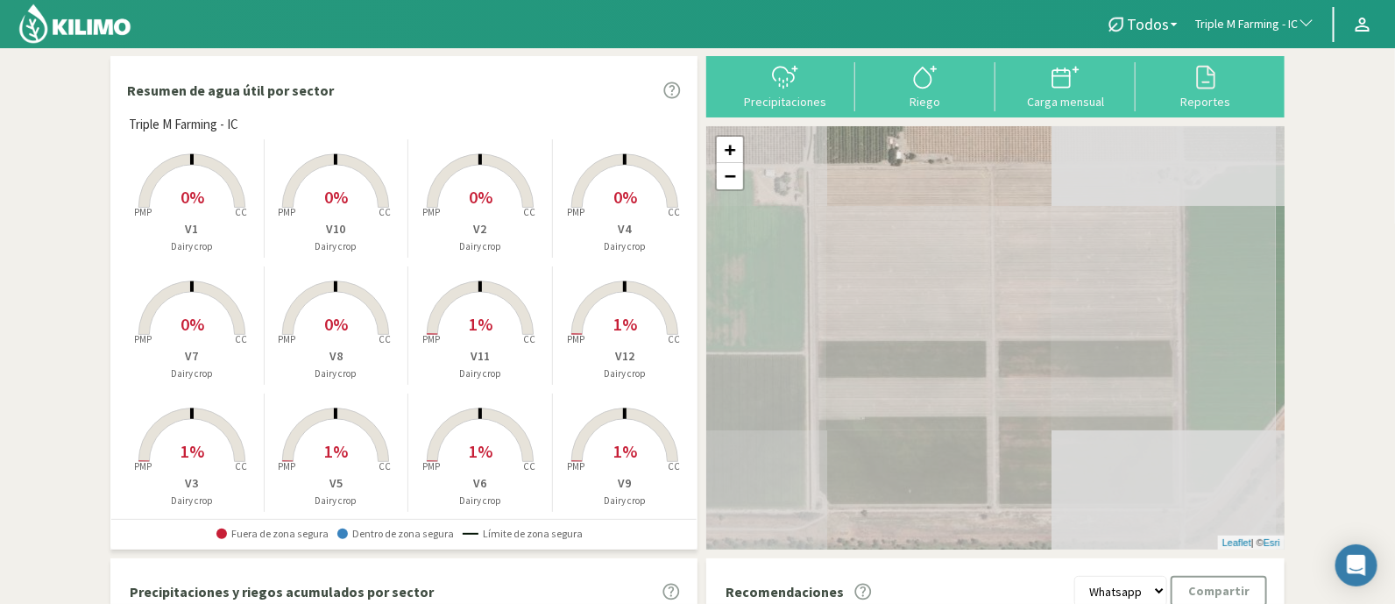
drag, startPoint x: 1221, startPoint y: 1, endPoint x: 54, endPoint y: 325, distance: 1210.5
click at [0, 335] on section "Resumen de agua útil por sector Triple M Farming - IC Created with Highcharts 9…" at bounding box center [697, 378] width 1395 height 661
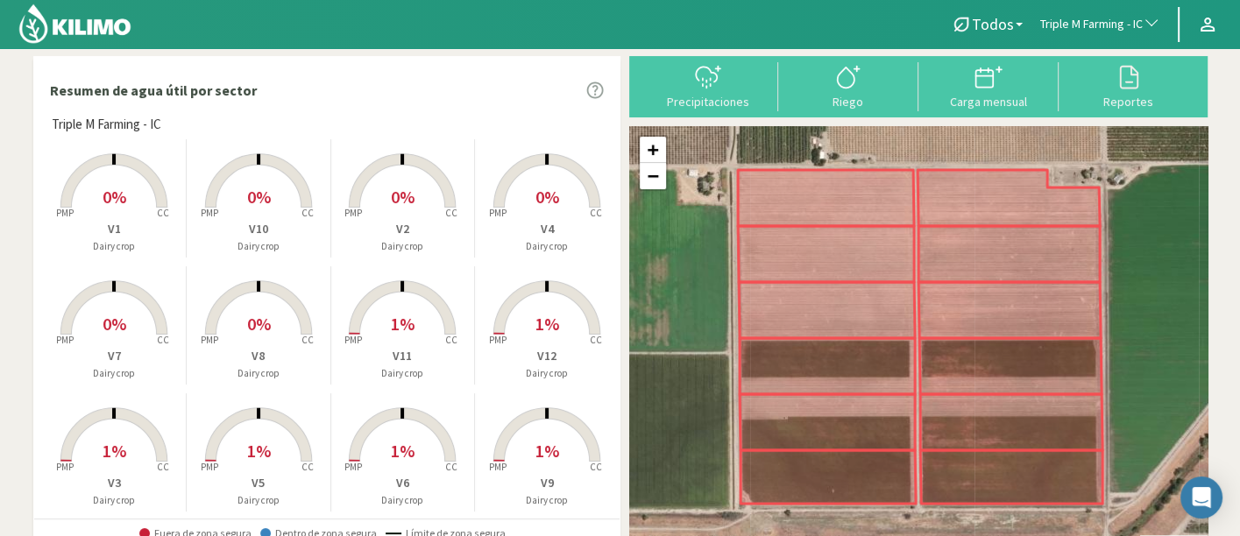
drag, startPoint x: 1360, startPoint y: 4, endPoint x: 19, endPoint y: 284, distance: 1369.7
click at [8, 289] on section "Resumen de agua útil por sector Triple M Farming - IC Created with Highcharts 9…" at bounding box center [620, 378] width 1240 height 661
click at [1084, 24] on span "Triple M Farming - IC" at bounding box center [1091, 25] width 103 height 18
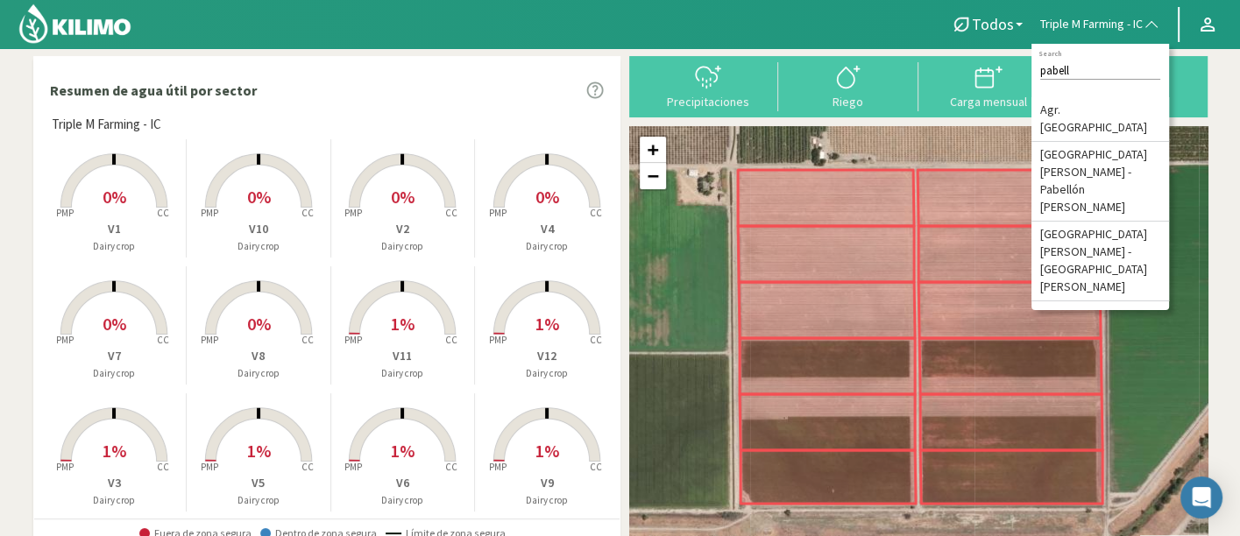
type input "pabell"
click at [1097, 102] on li "Agr. [GEOGRAPHIC_DATA]" at bounding box center [1100, 119] width 138 height 45
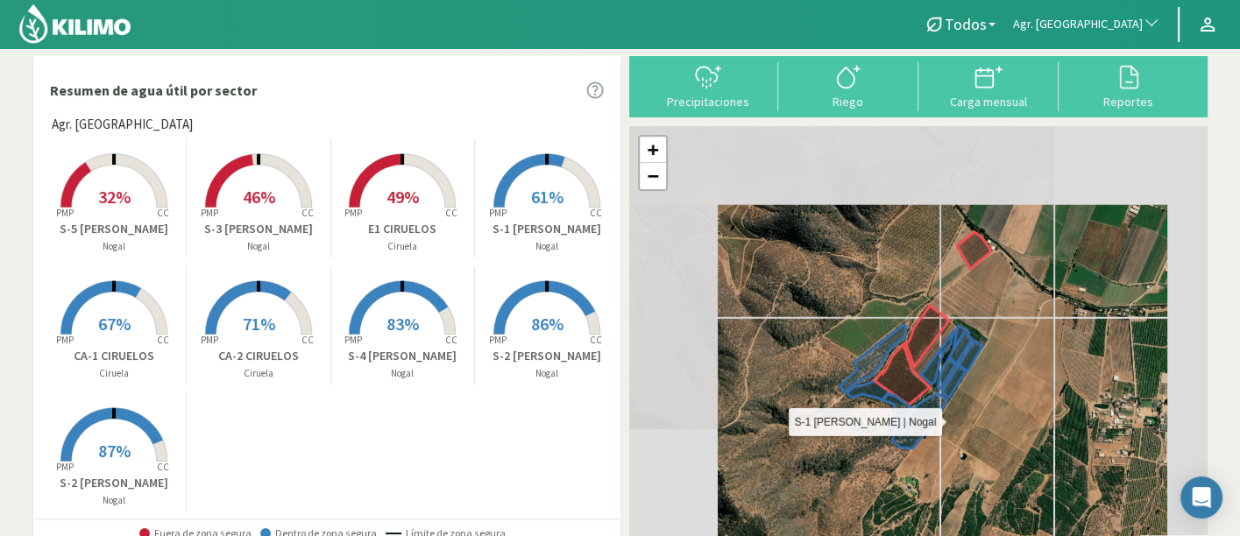
drag, startPoint x: 960, startPoint y: 451, endPoint x: 901, endPoint y: 378, distance: 94.7
click at [901, 393] on icon at bounding box center [919, 420] width 55 height 55
